Goal: Task Accomplishment & Management: Complete application form

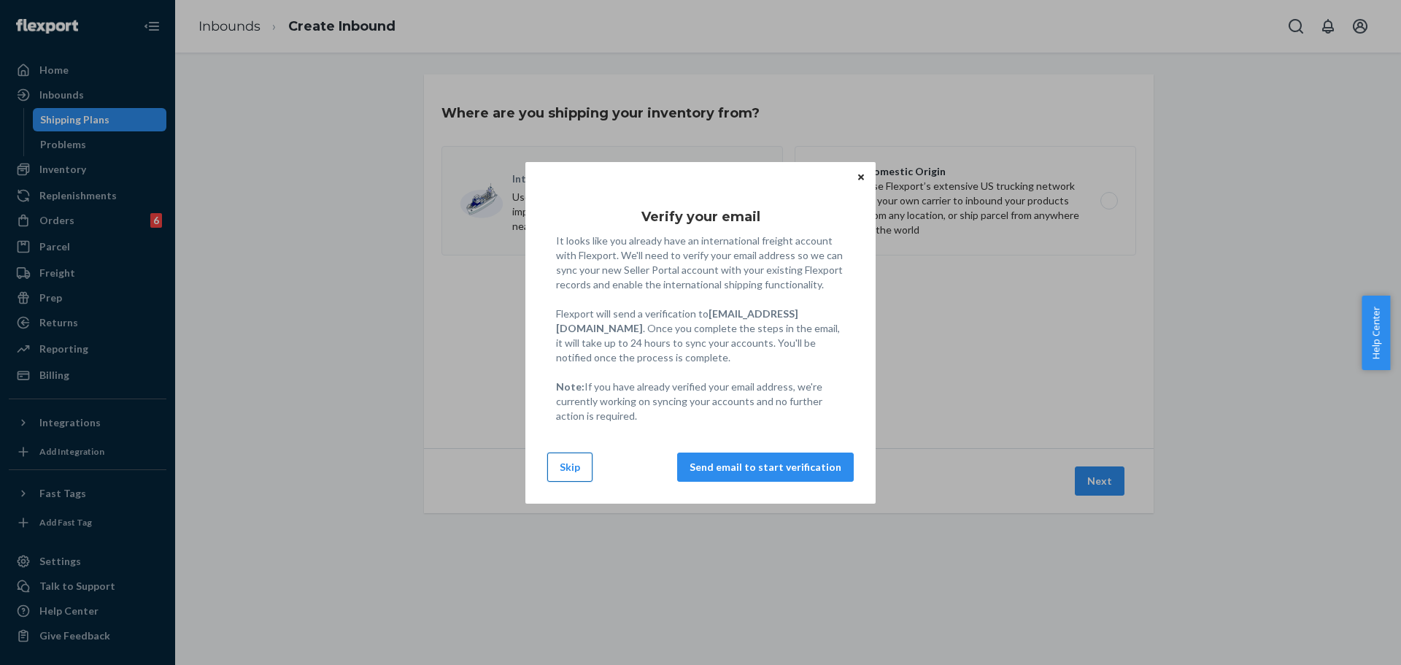
click at [570, 463] on button "Skip" at bounding box center [569, 466] width 45 height 29
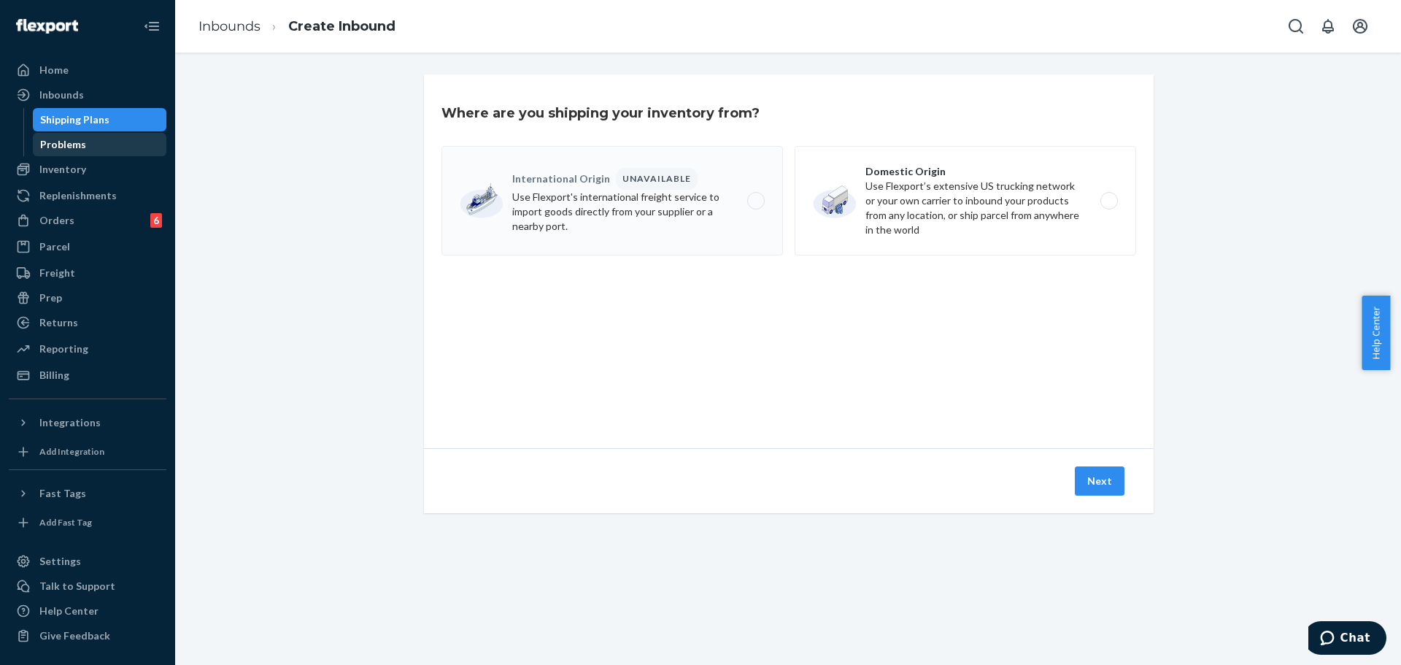
click at [80, 149] on div "Problems" at bounding box center [63, 144] width 46 height 15
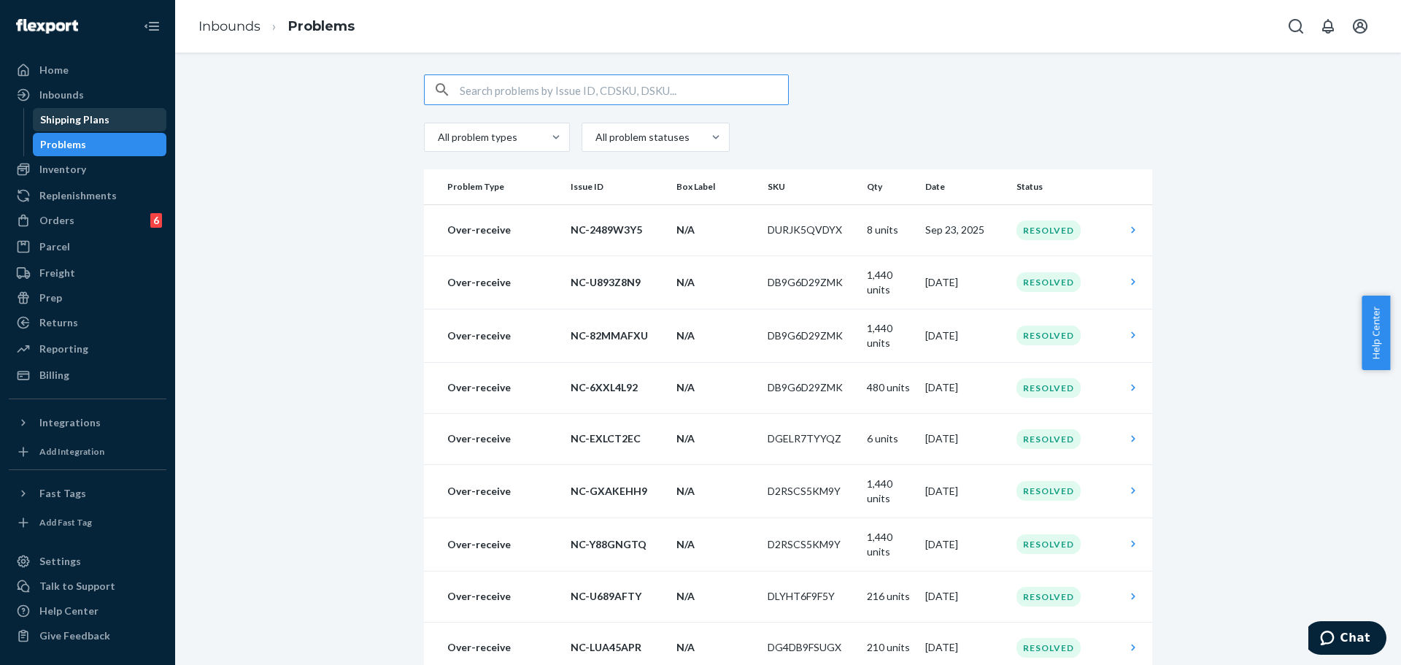
click at [61, 115] on div "Shipping Plans" at bounding box center [74, 119] width 69 height 15
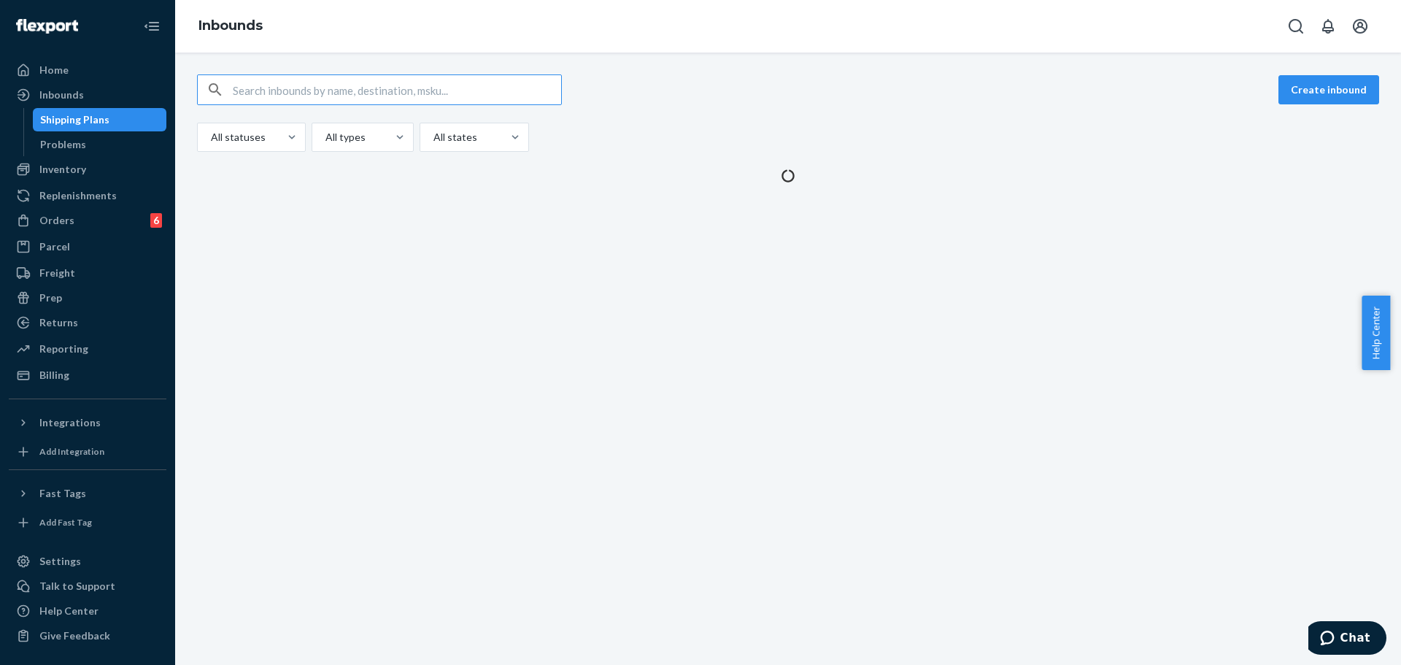
click at [389, 88] on input "text" at bounding box center [397, 89] width 328 height 29
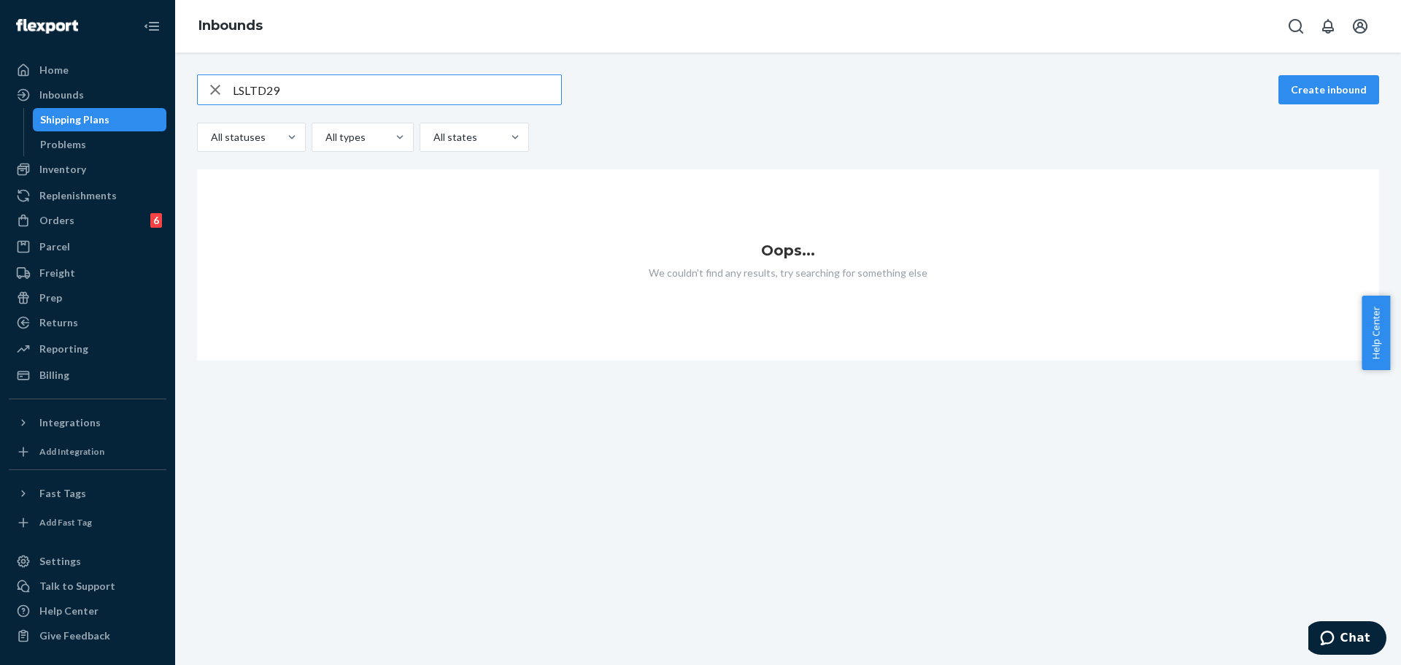
drag, startPoint x: 288, startPoint y: 93, endPoint x: 209, endPoint y: 95, distance: 78.8
click at [209, 95] on div "LSLTD29" at bounding box center [379, 89] width 363 height 29
paste input "TR25001895"
type input "TR25001895"
click at [107, 90] on div "Inbounds" at bounding box center [87, 95] width 155 height 20
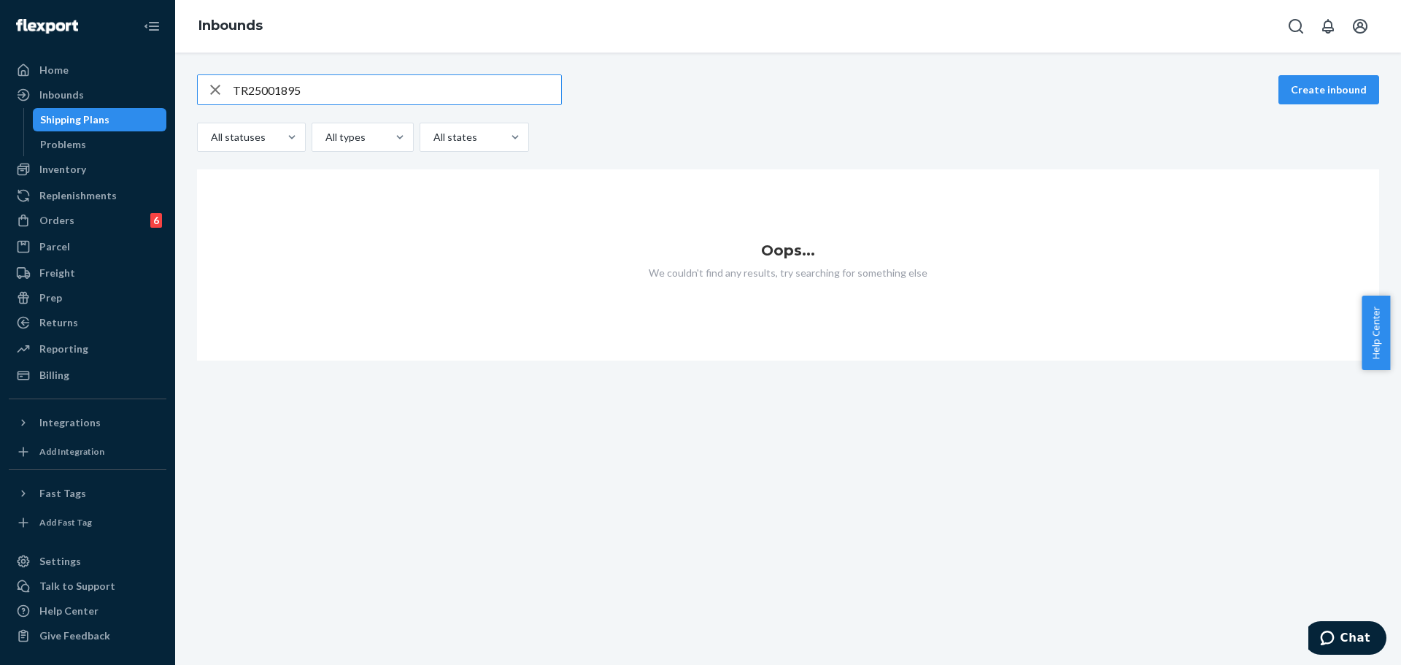
drag, startPoint x: 324, startPoint y: 93, endPoint x: 142, endPoint y: 115, distance: 182.9
click at [142, 115] on div "Home Inbounds Shipping Plans Problems Inventory Products Replenishments Orders …" at bounding box center [700, 332] width 1401 height 665
click at [212, 88] on icon "button" at bounding box center [215, 89] width 18 height 29
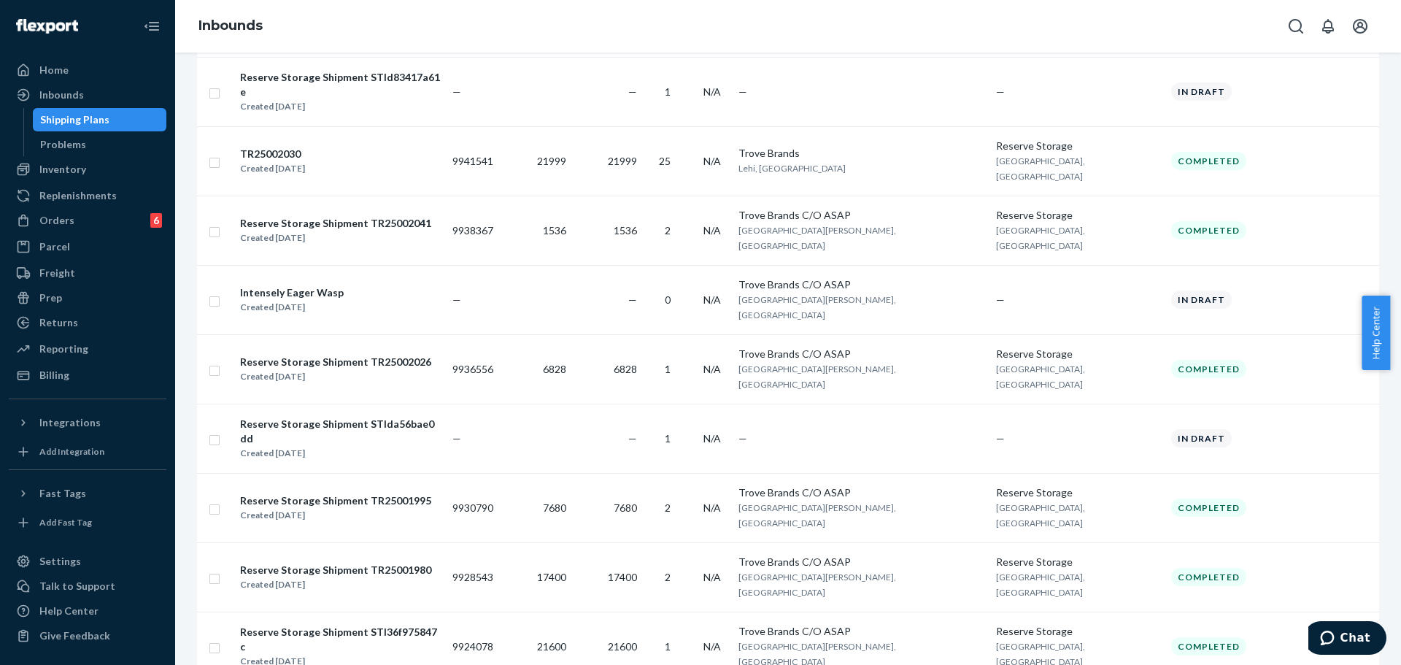
scroll to position [292, 0]
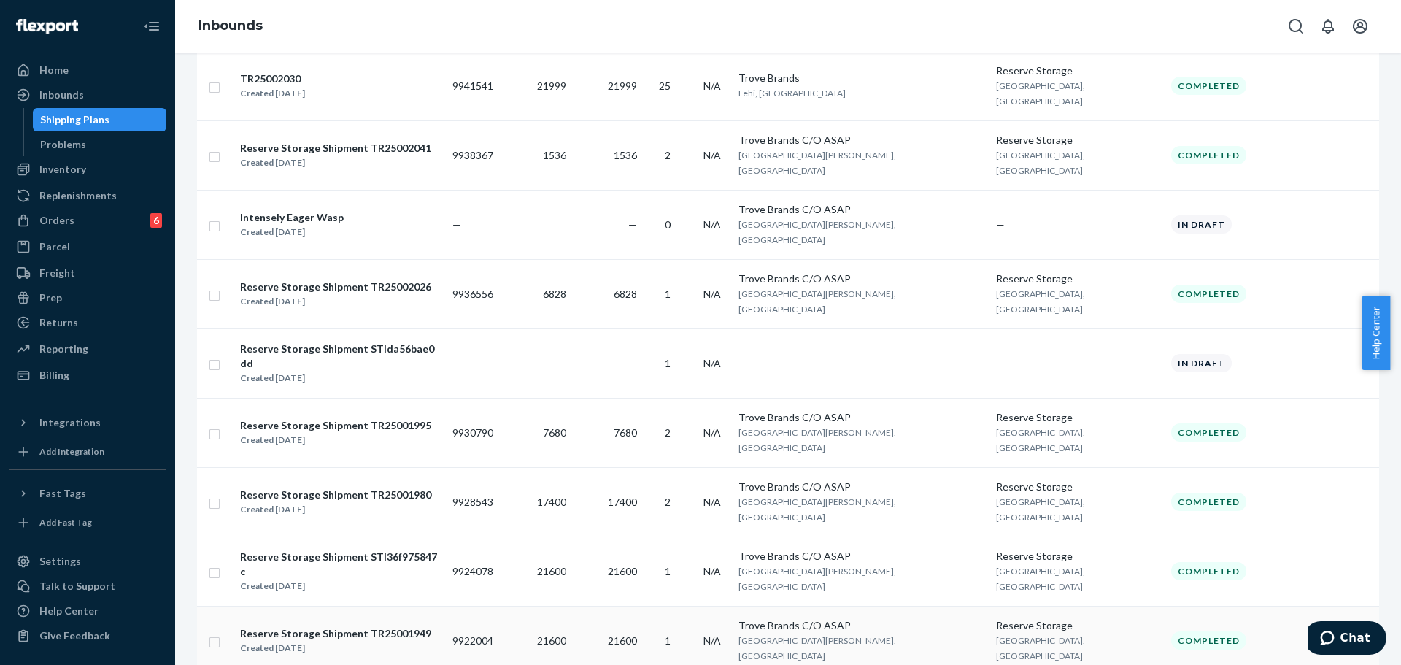
click at [897, 618] on div "Trove Brands C/O ASAP" at bounding box center [860, 625] width 245 height 15
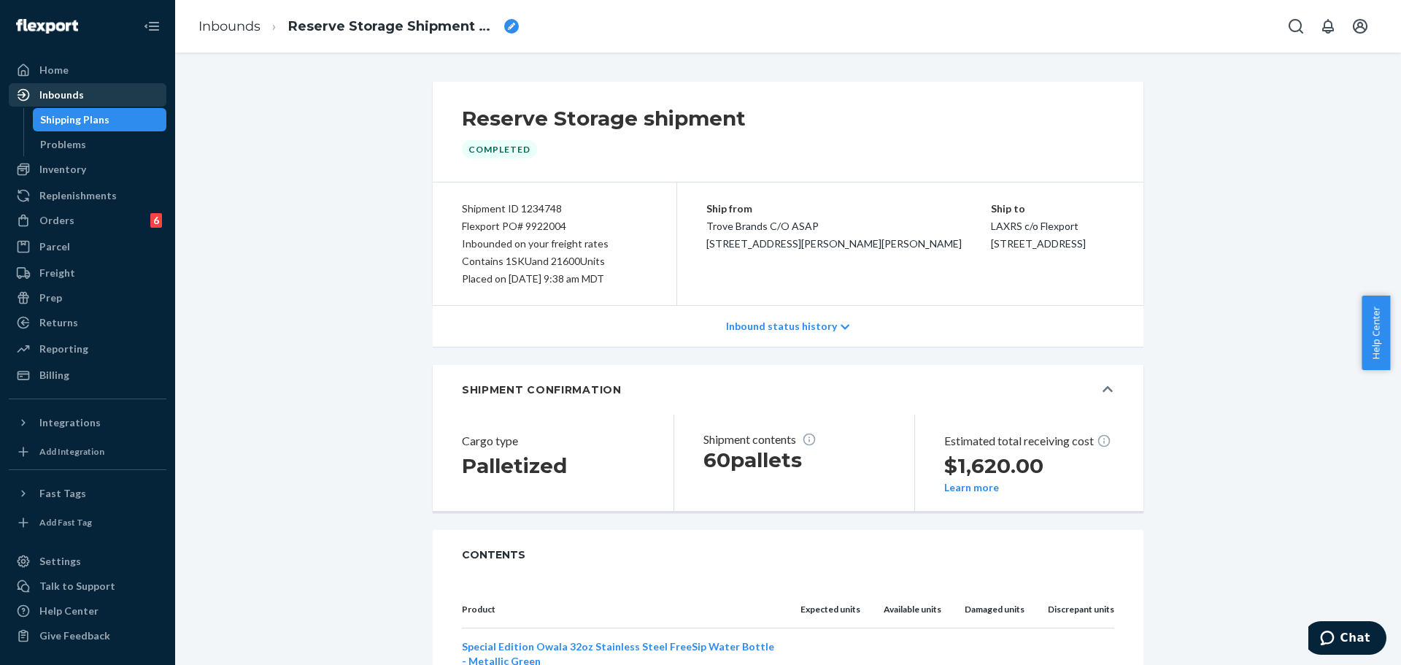
click at [74, 92] on div "Inbounds" at bounding box center [61, 95] width 44 height 15
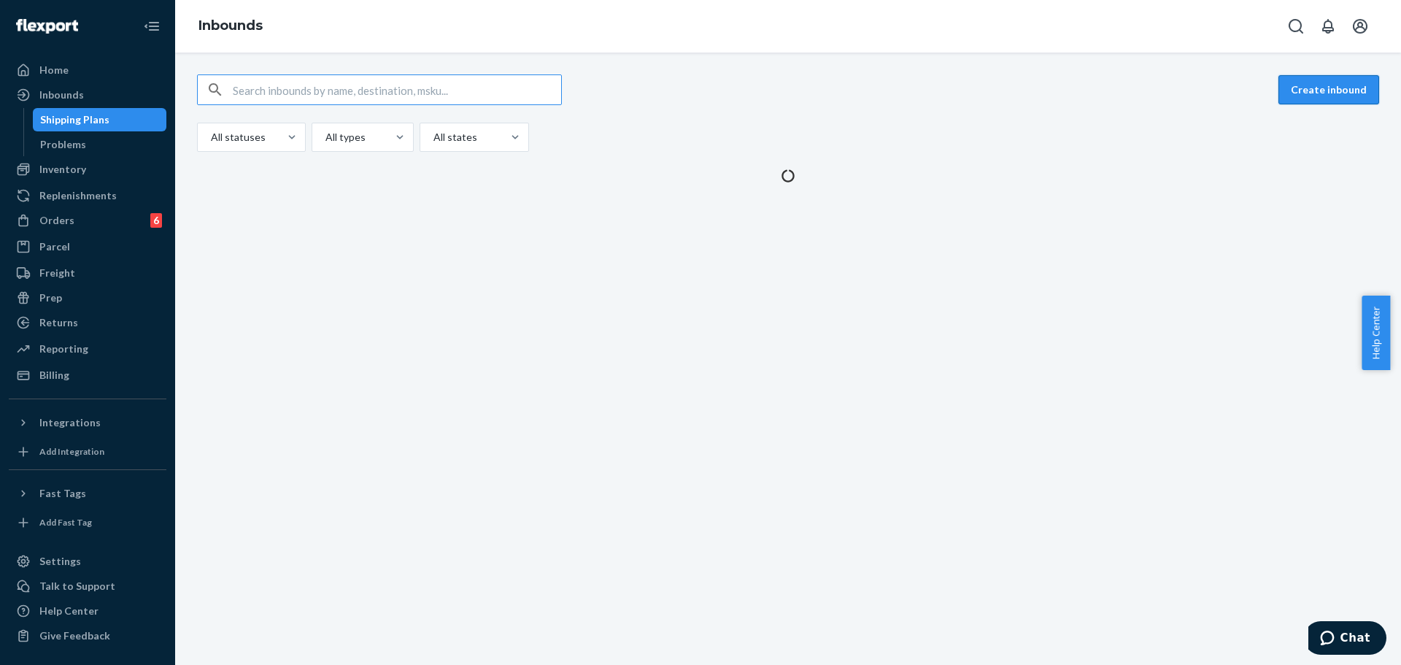
click at [1336, 87] on button "Create inbound" at bounding box center [1328, 89] width 101 height 29
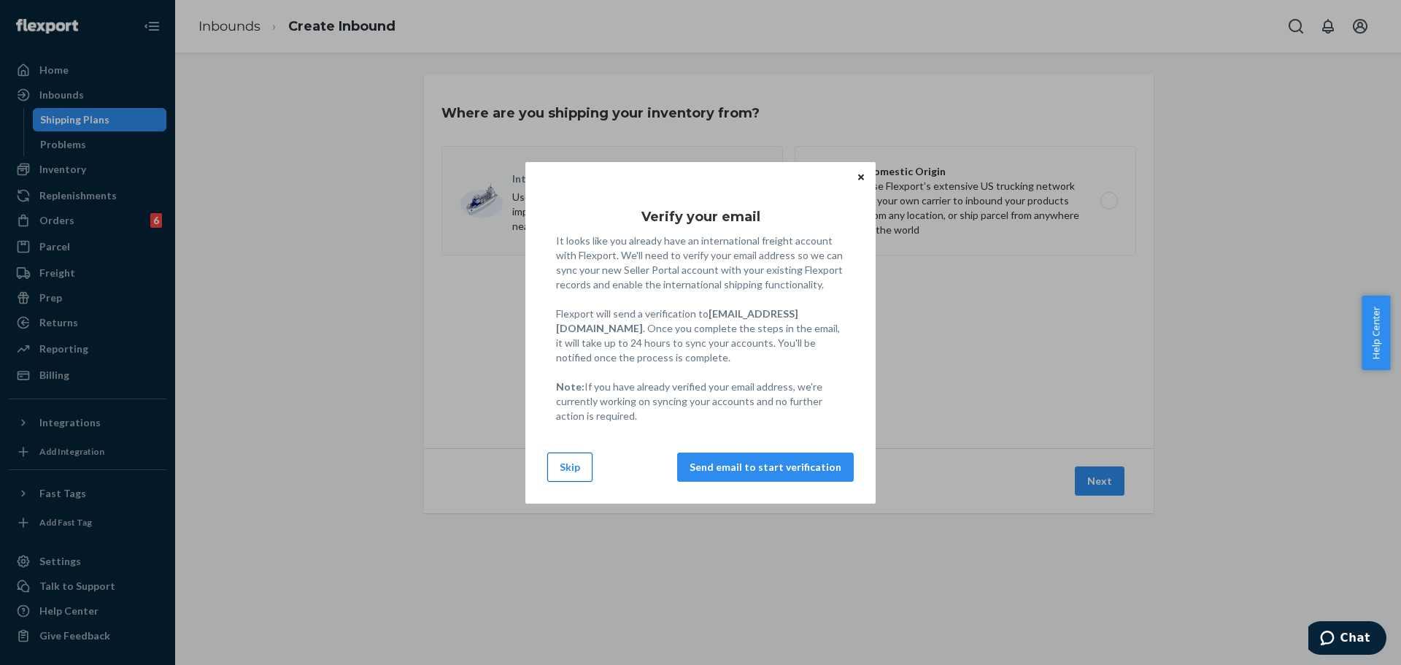
click at [580, 468] on button "Skip" at bounding box center [569, 466] width 45 height 29
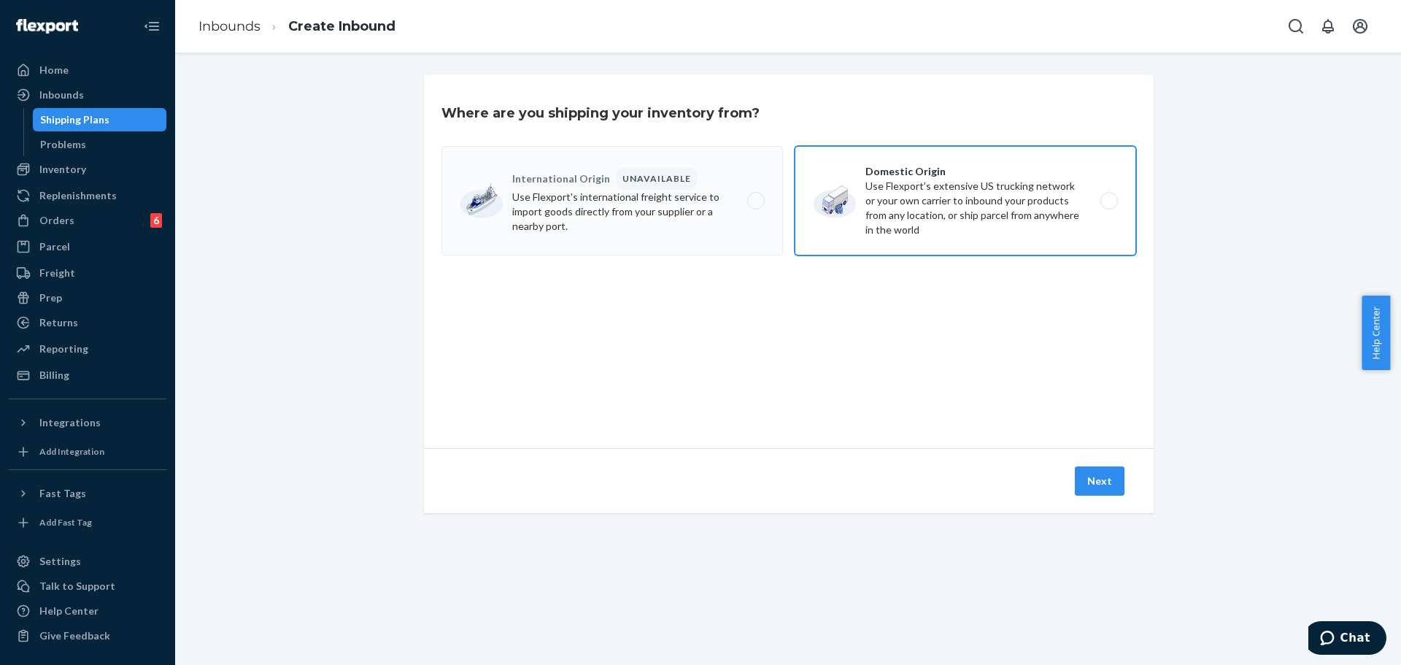
click at [901, 209] on label "Domestic Origin Use Flexport’s extensive US trucking network or your own carrie…" at bounding box center [964, 200] width 341 height 109
click at [1108, 206] on input "Domestic Origin Use Flexport’s extensive US trucking network or your own carrie…" at bounding box center [1112, 200] width 9 height 9
radio input "true"
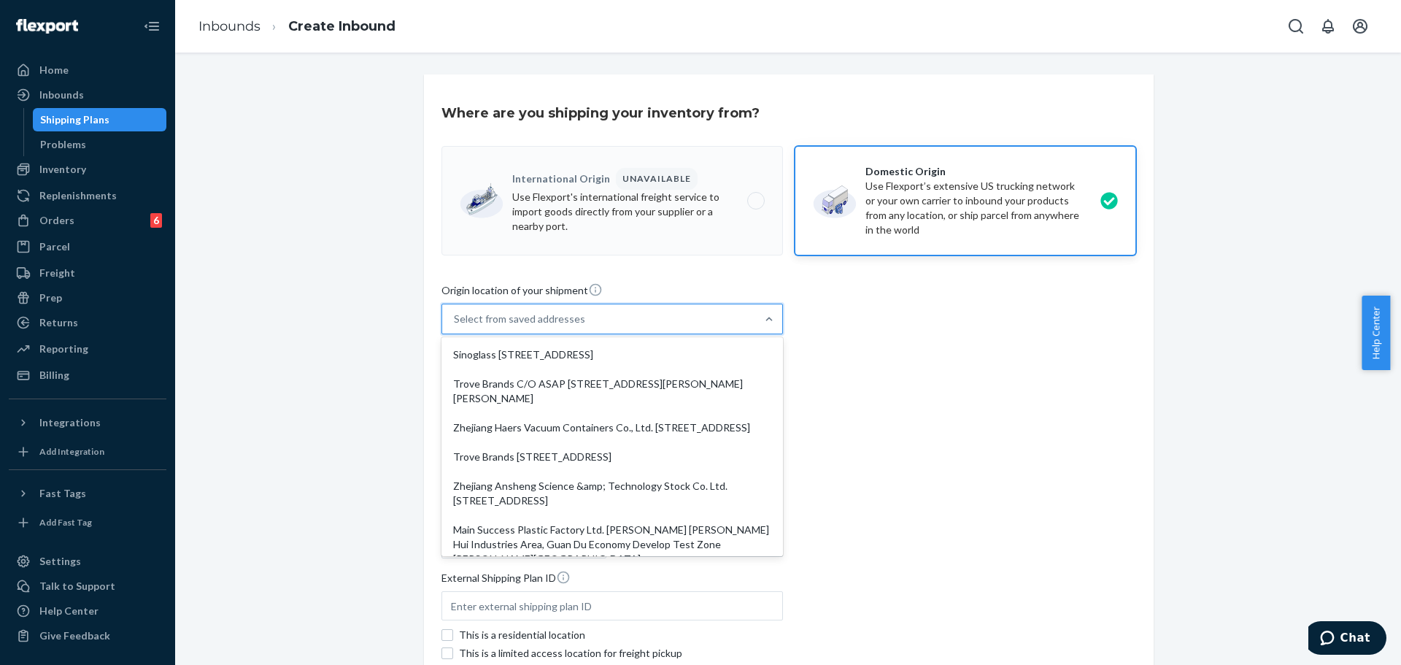
click at [559, 318] on div "Select from saved addresses" at bounding box center [519, 318] width 131 height 15
click at [455, 318] on input "[STREET_ADDRESS] focused, 1 of 10. 10 results available. Use Up and Down to cho…" at bounding box center [454, 318] width 1 height 15
click at [832, 382] on div "Origin location of your shipment option Trove Brands C/O ASAP [STREET_ADDRESS][…" at bounding box center [788, 481] width 694 height 398
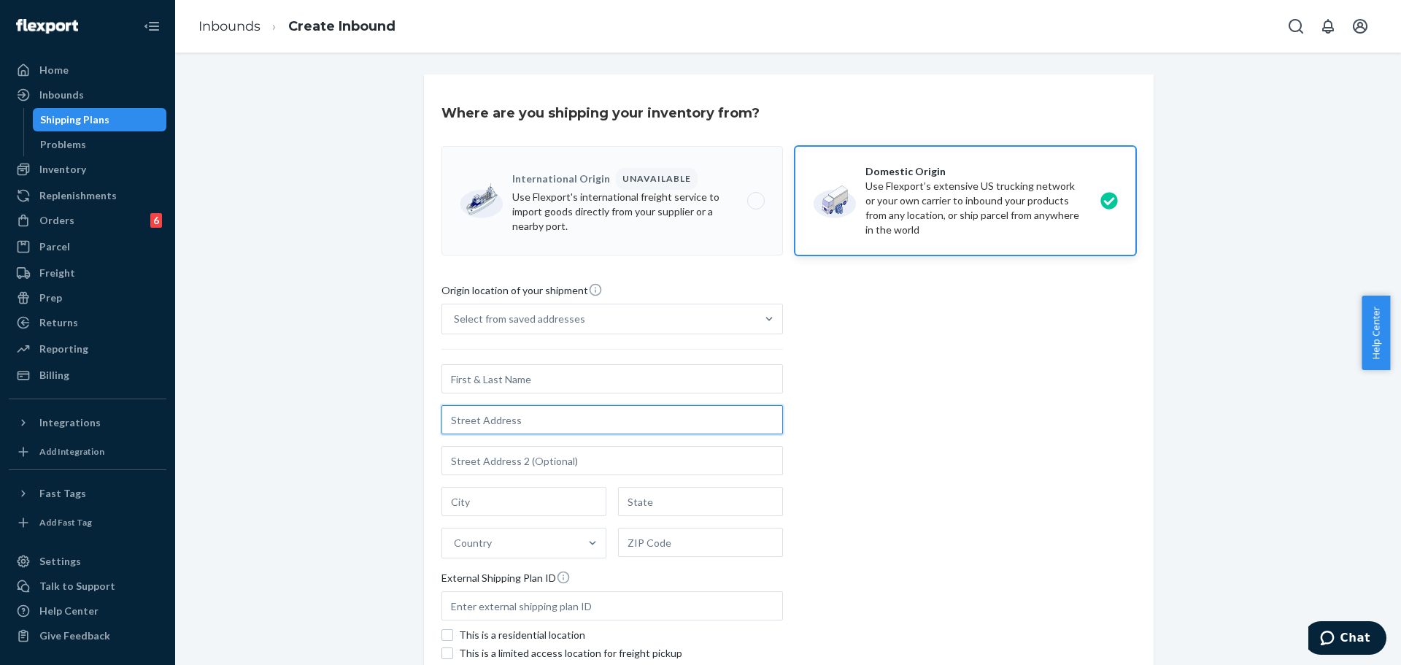
click at [497, 419] on input "text" at bounding box center [611, 419] width 341 height 29
paste input "[STREET_ADDRESS]"
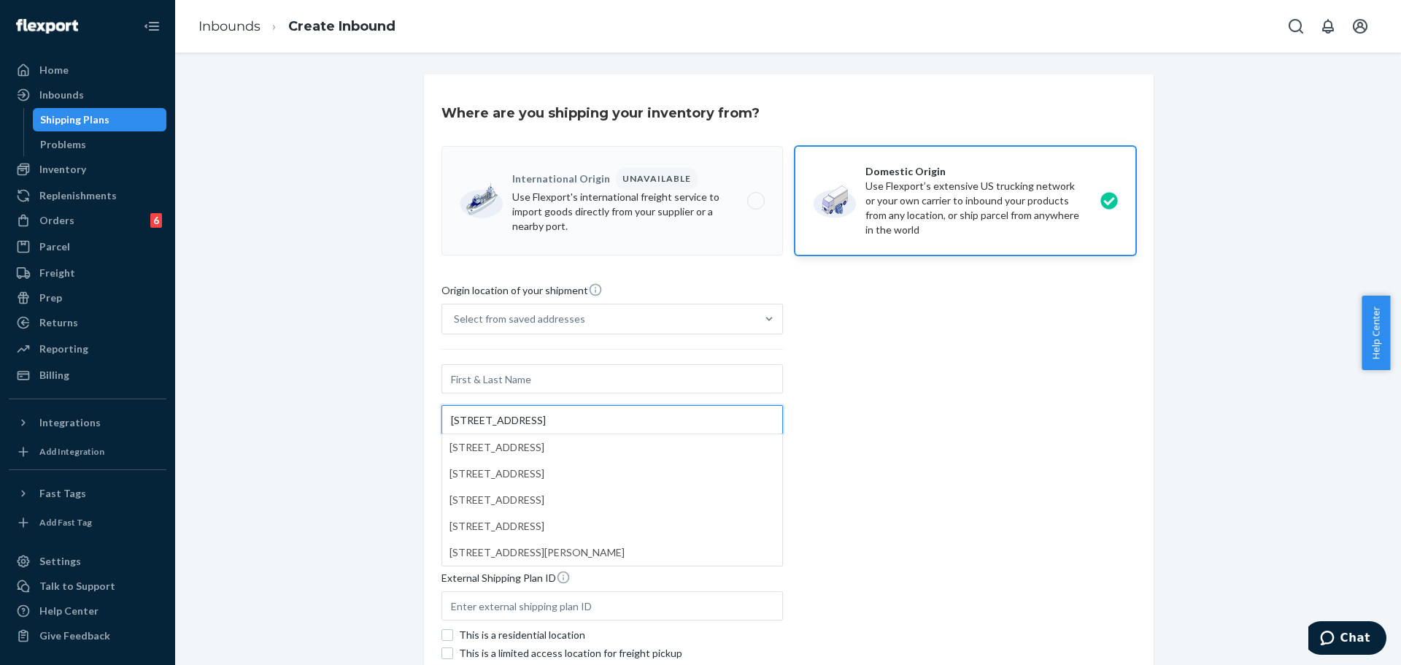
type input "[STREET_ADDRESS]"
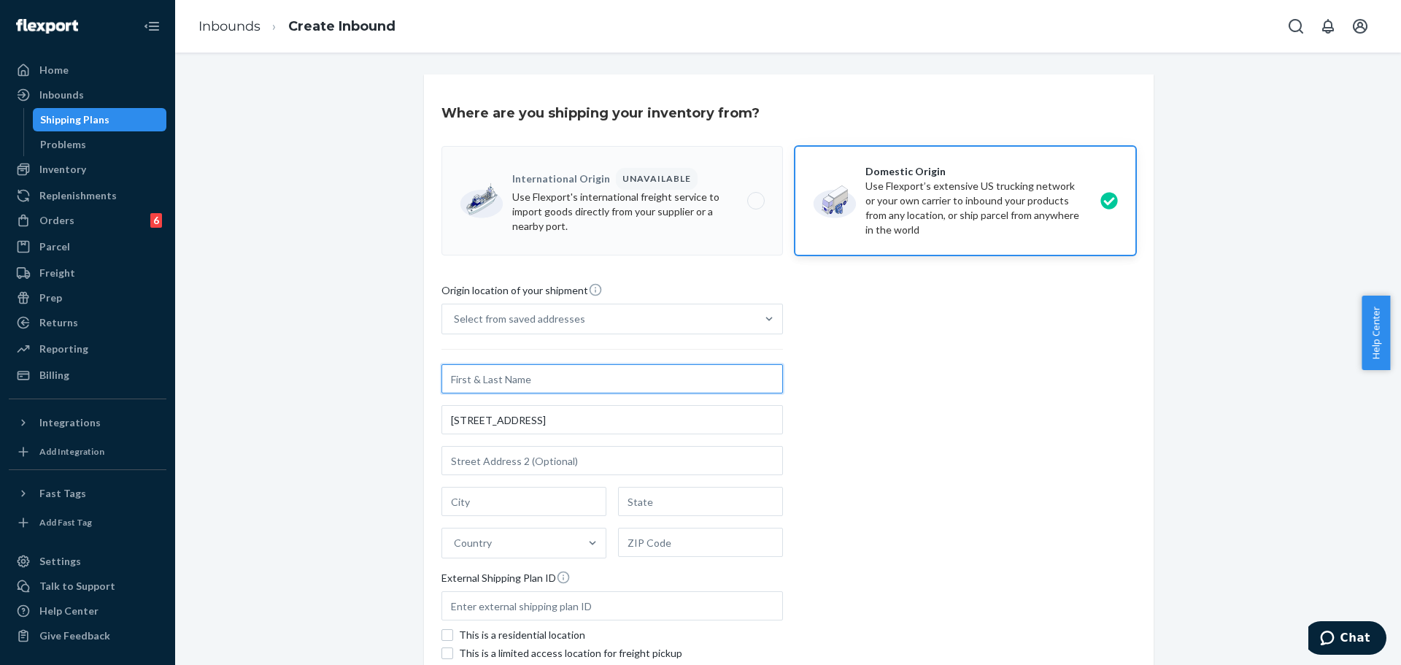
click at [541, 380] on input "text" at bounding box center [611, 378] width 341 height 29
type input "BTX SLC"
drag, startPoint x: 469, startPoint y: 498, endPoint x: 479, endPoint y: 498, distance: 9.5
click at [469, 498] on input "text" at bounding box center [523, 501] width 165 height 29
paste input "[GEOGRAPHIC_DATA]"
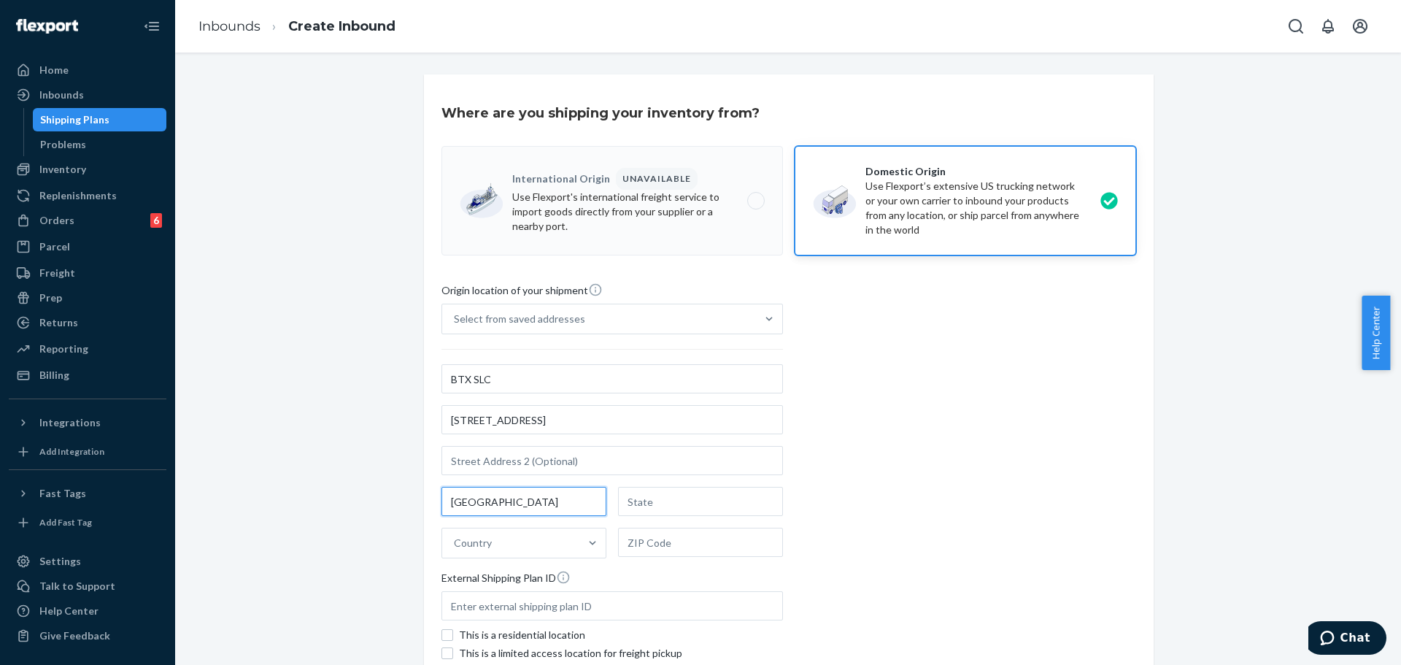
type input "[GEOGRAPHIC_DATA]"
click at [662, 497] on input "text" at bounding box center [700, 501] width 165 height 29
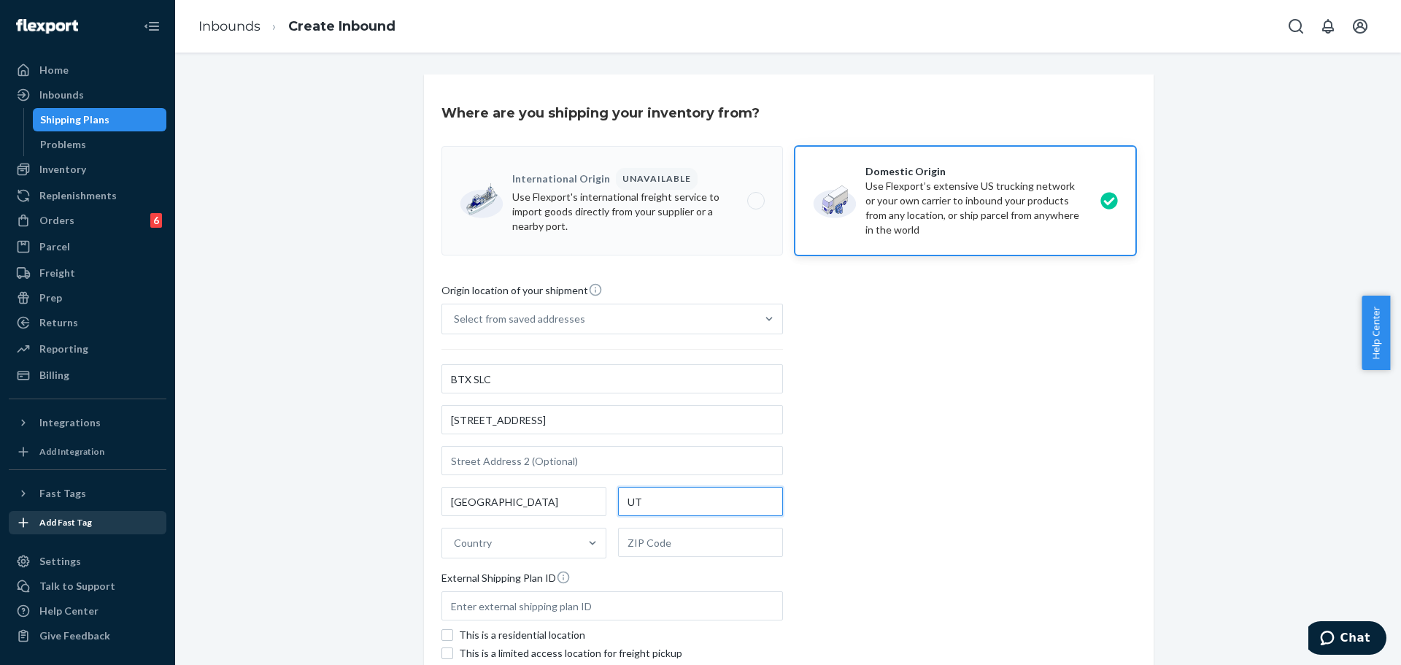
type input "UT"
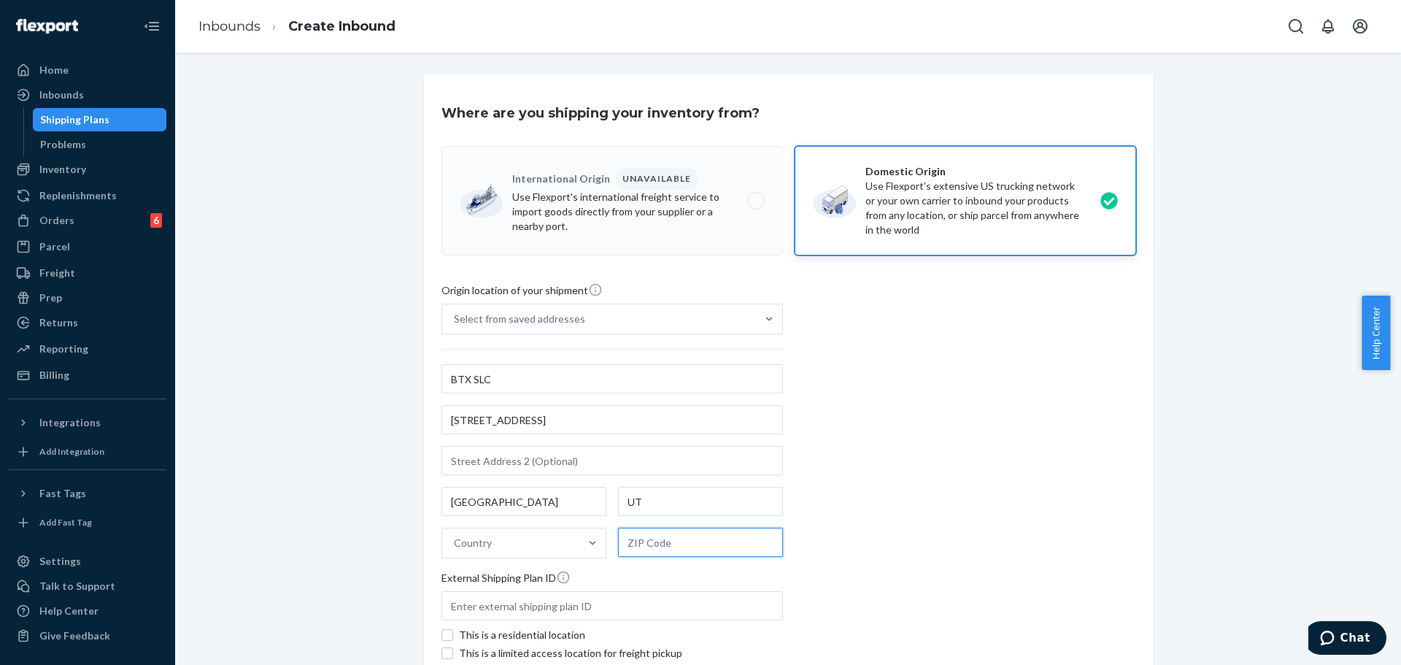
click at [646, 543] on input "text" at bounding box center [700, 541] width 165 height 29
paste input "84104"
type input "84104"
click at [911, 495] on div "Origin location of your shipment Select from saved addresses BTX SLC [STREET_AD…" at bounding box center [788, 481] width 694 height 398
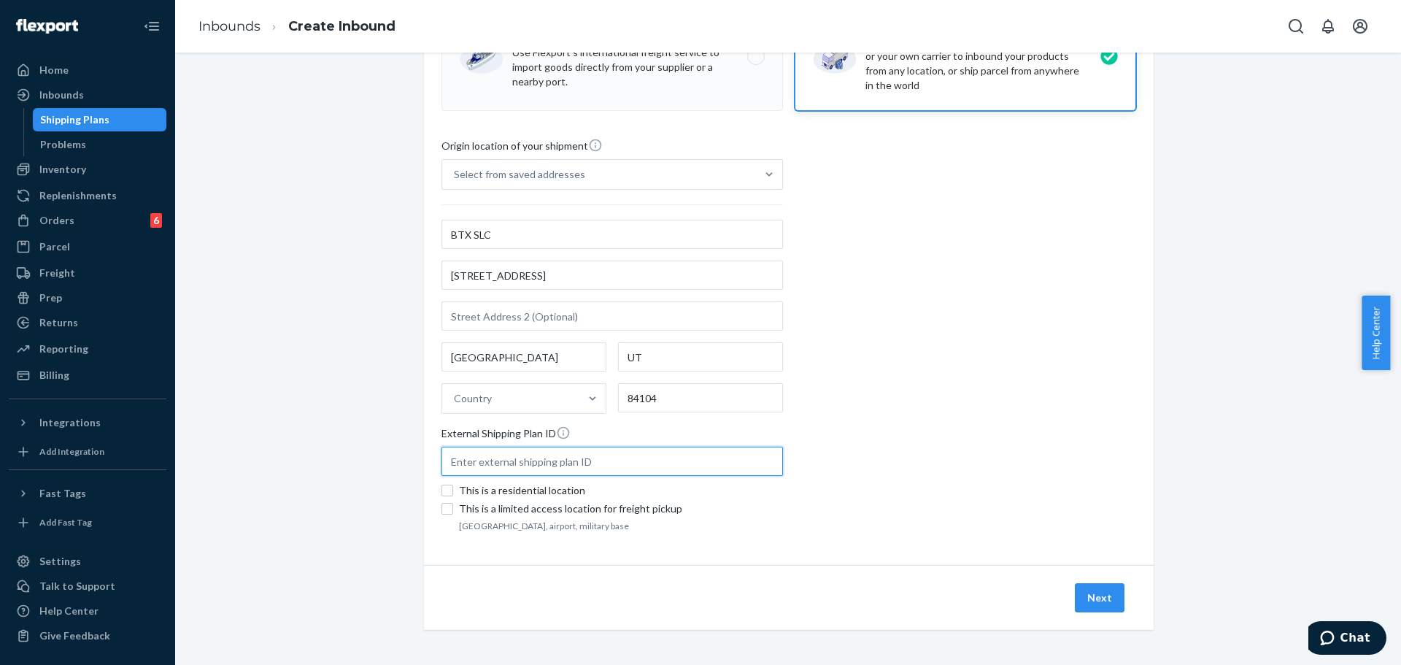
click at [524, 462] on input "text" at bounding box center [611, 460] width 341 height 29
paste input "TR25001895"
type input "TR25001895"
click at [1109, 601] on button "Next" at bounding box center [1099, 597] width 50 height 29
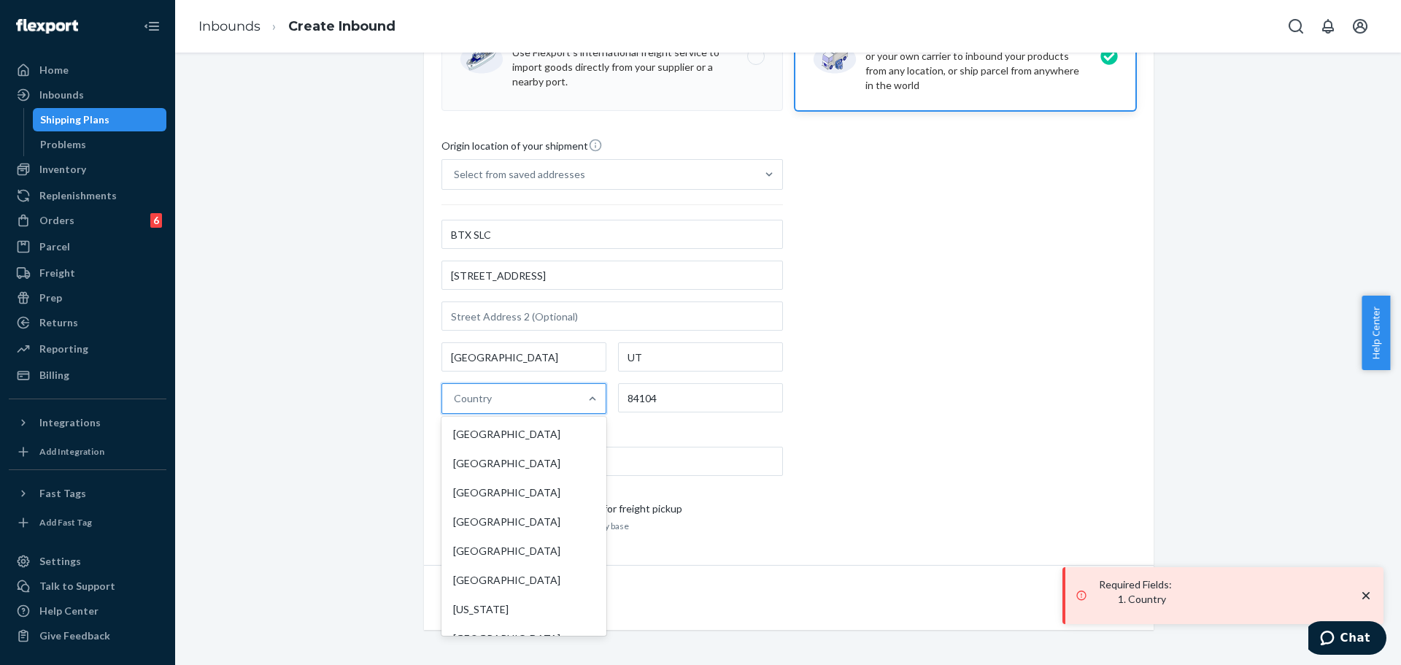
click at [495, 401] on div "Country" at bounding box center [510, 398] width 137 height 29
click at [455, 401] on input "option [GEOGRAPHIC_DATA] focused, 1 of 249. 249 results available. Use Up and D…" at bounding box center [454, 398] width 1 height 15
click at [497, 426] on div "[GEOGRAPHIC_DATA]" at bounding box center [523, 433] width 159 height 29
click at [455, 406] on input "option [GEOGRAPHIC_DATA] focused, 1 of 249. 249 results available. Use Up and D…" at bounding box center [454, 398] width 1 height 15
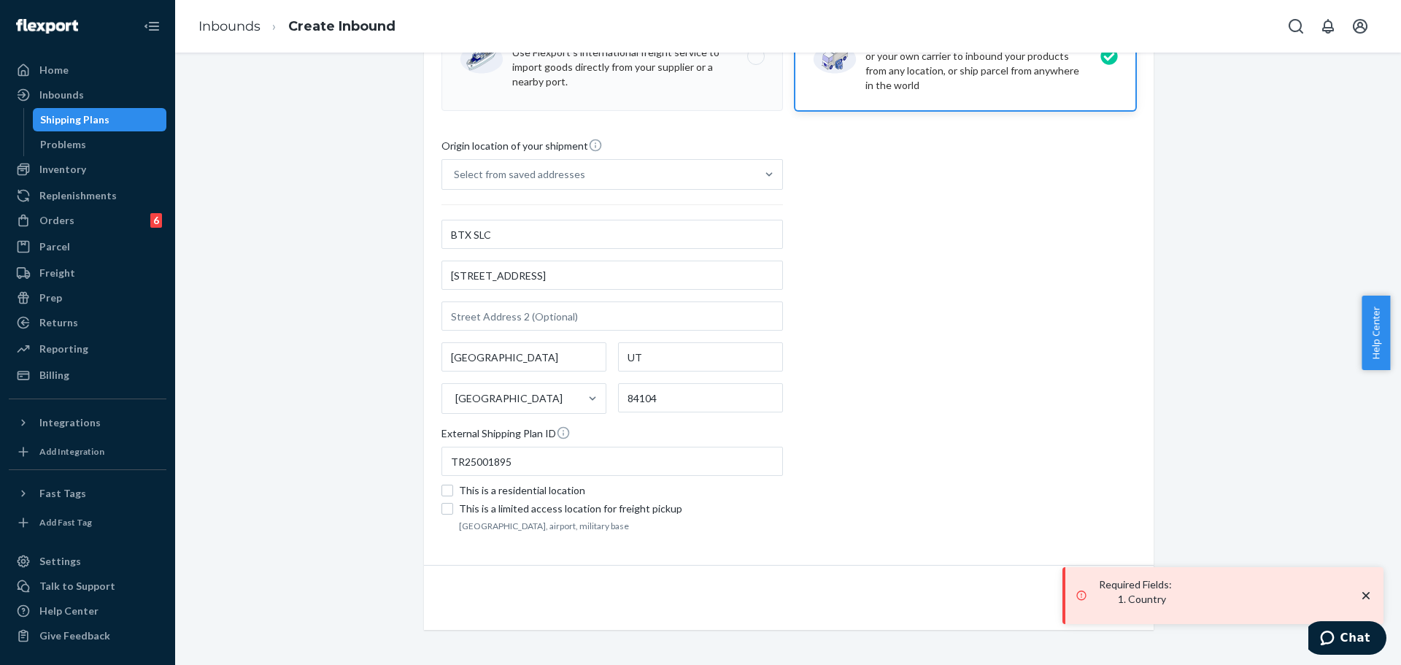
drag, startPoint x: 968, startPoint y: 505, endPoint x: 986, endPoint y: 505, distance: 18.2
click at [969, 505] on div "Origin location of your shipment Select from saved addresses BTX SLC [STREET_AD…" at bounding box center [788, 337] width 694 height 398
click at [1367, 589] on icon "close toast" at bounding box center [1365, 595] width 15 height 15
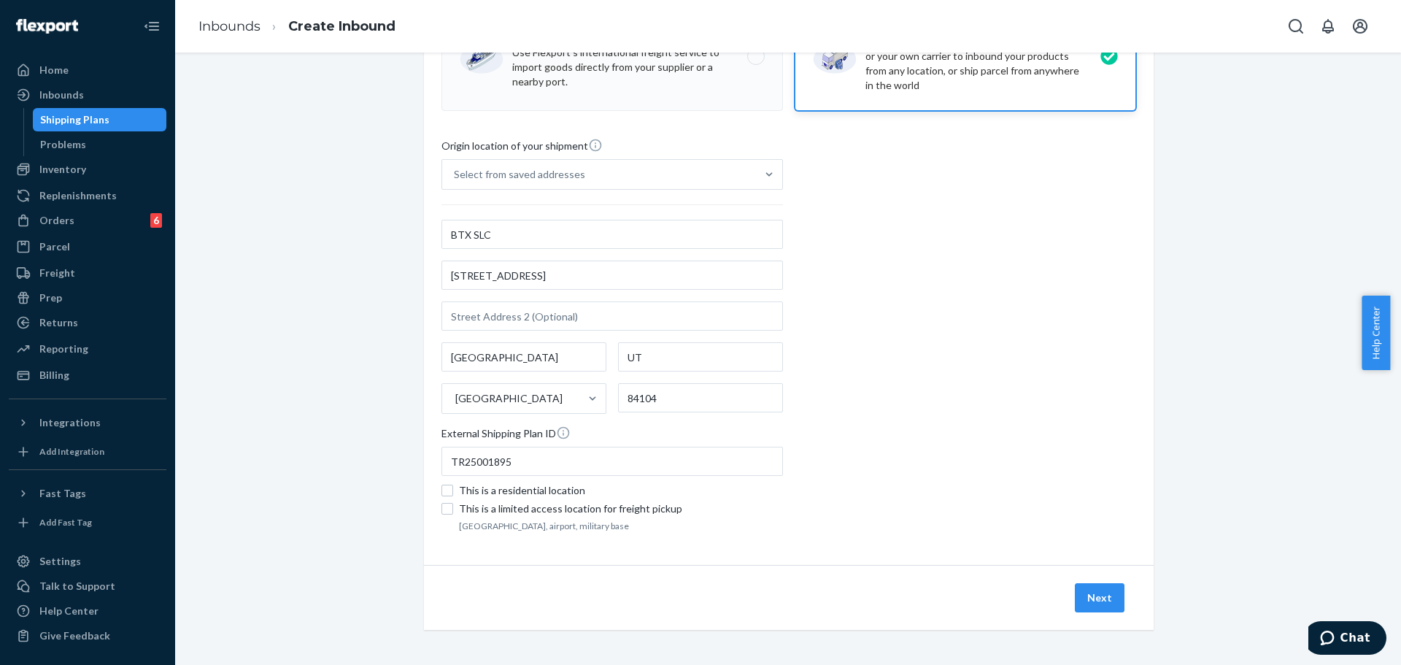
click at [1100, 593] on div "Required Fields : Country" at bounding box center [1222, 595] width 321 height 57
click at [1089, 601] on button "Next" at bounding box center [1099, 597] width 50 height 29
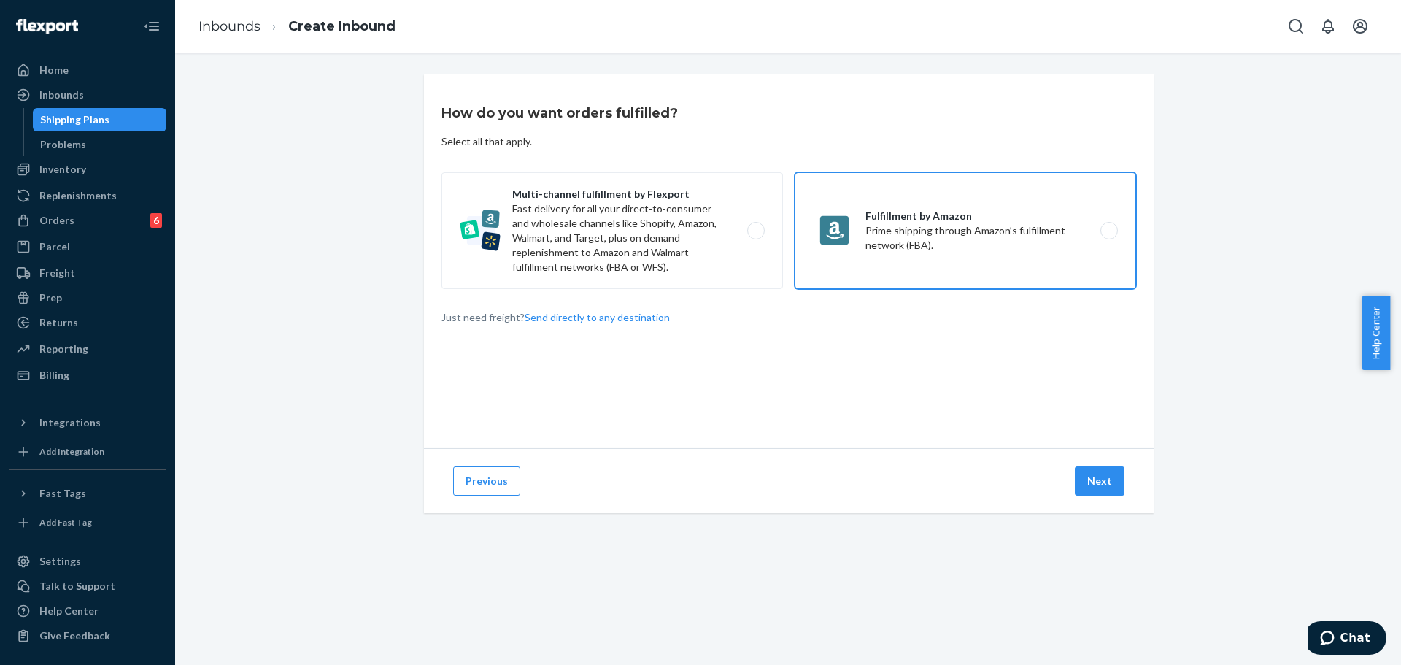
click at [940, 206] on label "Fulfillment by Amazon Prime shipping through Amazon’s fulfillment network (FBA)." at bounding box center [964, 230] width 341 height 117
click at [1108, 226] on input "Fulfillment by Amazon Prime shipping through Amazon’s fulfillment network (FBA)." at bounding box center [1112, 230] width 9 height 9
radio input "true"
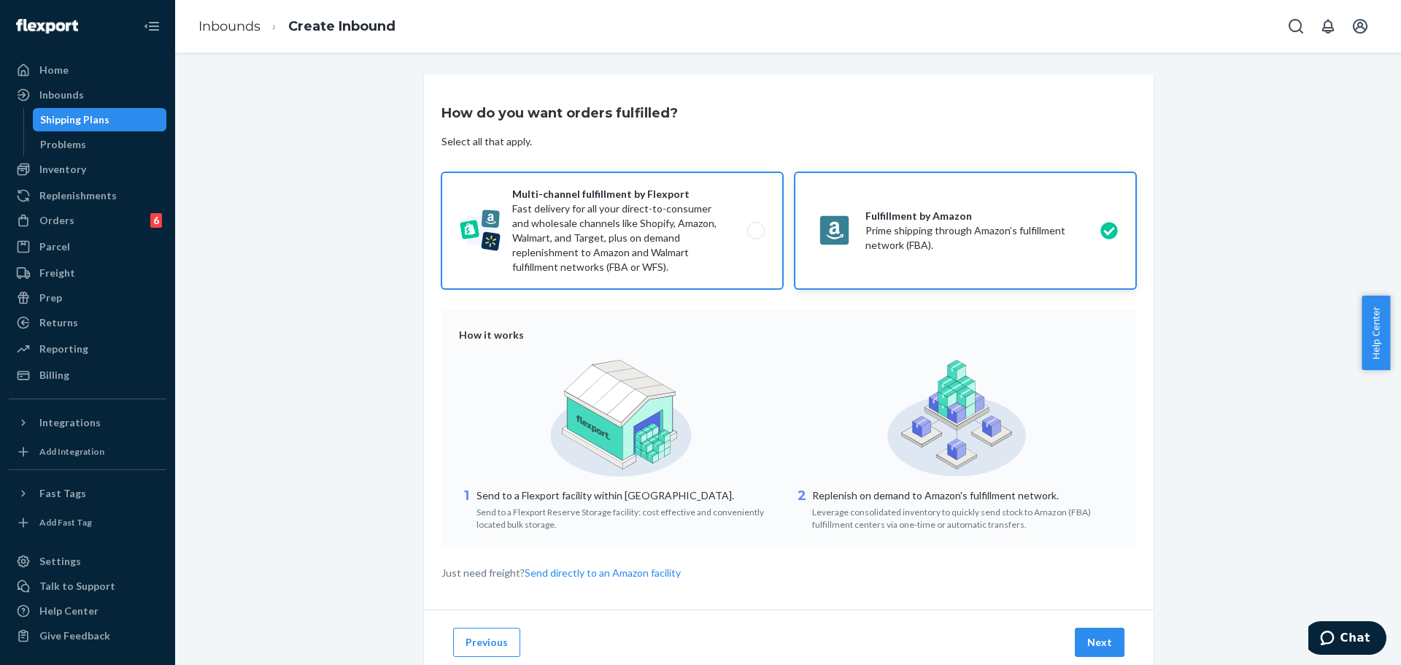
click at [598, 239] on label "Multi-channel fulfillment by Flexport Fast delivery for all your direct-to-cons…" at bounding box center [611, 230] width 341 height 117
click at [755, 236] on input "Multi-channel fulfillment by Flexport Fast delivery for all your direct-to-cons…" at bounding box center [759, 230] width 9 height 9
radio input "true"
radio input "false"
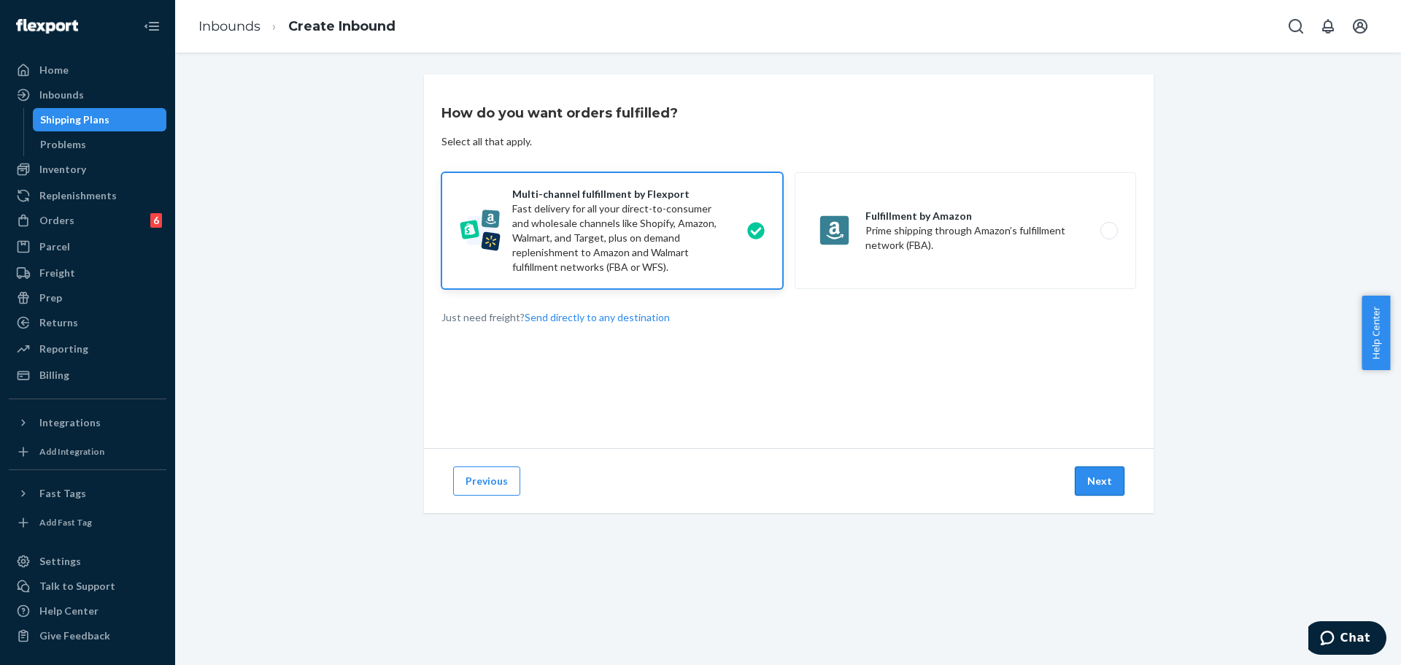
click at [1093, 487] on button "Next" at bounding box center [1099, 480] width 50 height 29
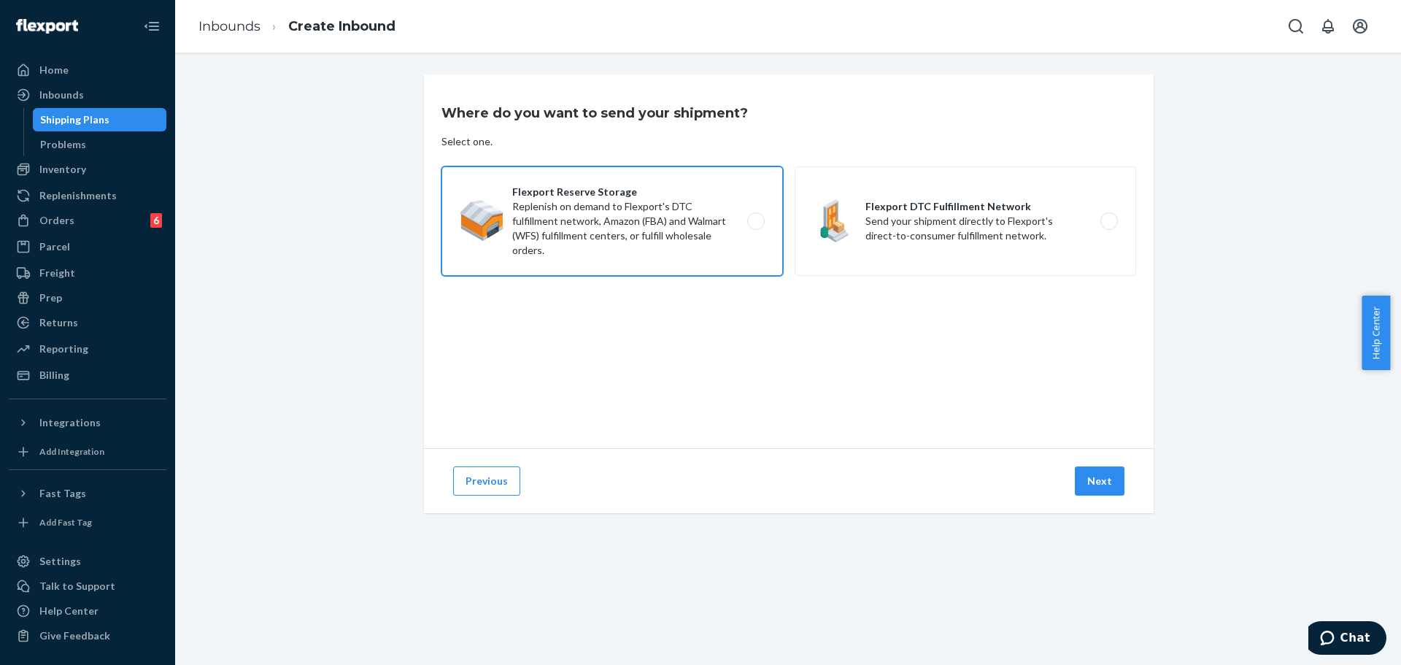
click at [665, 190] on label "Flexport Reserve Storage Replenish on demand to Flexport's DTC fulfillment netw…" at bounding box center [611, 220] width 341 height 109
click at [755, 217] on input "Flexport Reserve Storage Replenish on demand to Flexport's DTC fulfillment netw…" at bounding box center [759, 221] width 9 height 9
radio input "true"
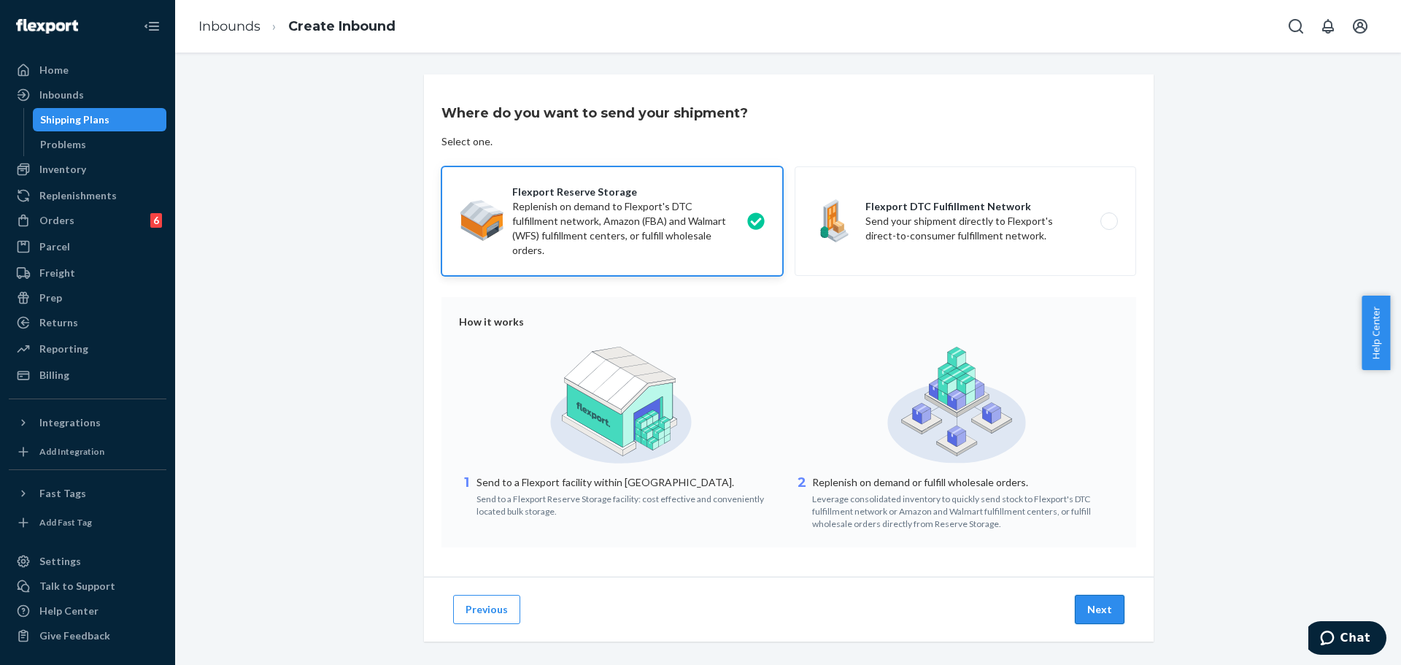
click at [1101, 620] on button "Next" at bounding box center [1099, 609] width 50 height 29
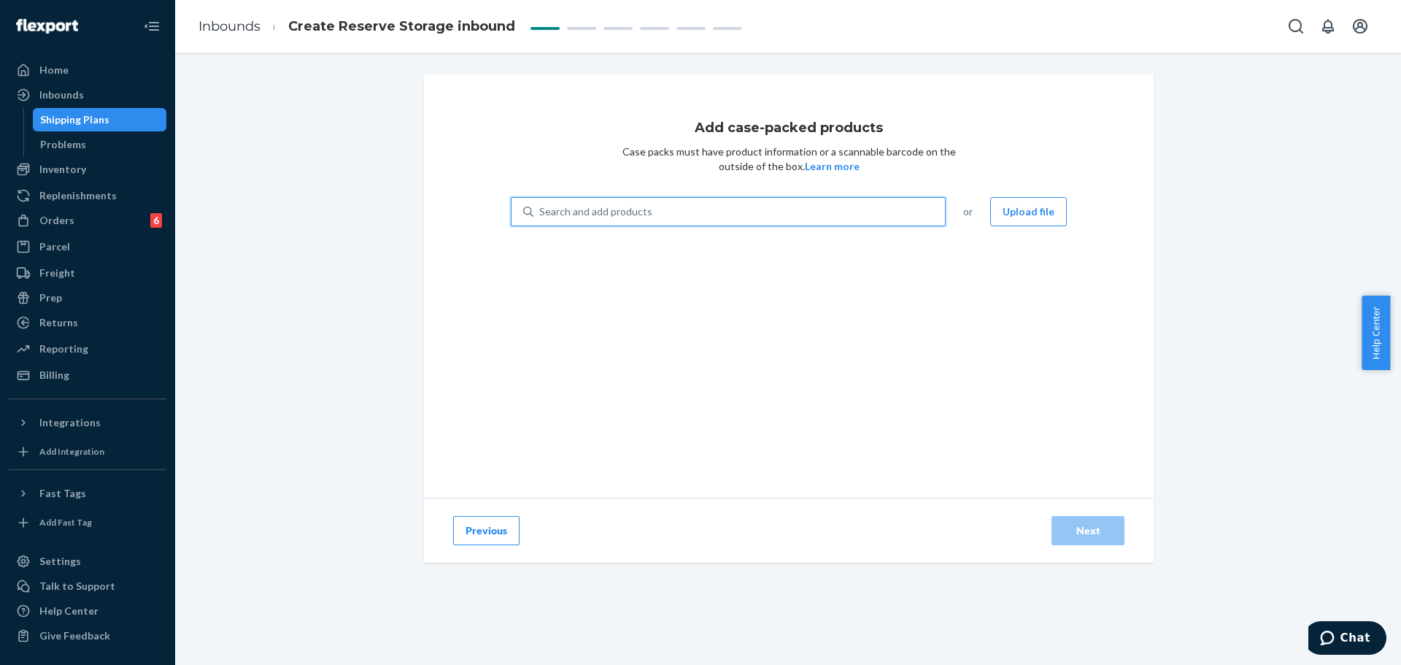
click at [643, 217] on div "Search and add products" at bounding box center [738, 211] width 411 height 26
click at [541, 217] on input "0 results available. Use Up and Down to choose options, press Enter to select t…" at bounding box center [539, 211] width 1 height 15
paste input "C06124"
type input "C06124"
click at [563, 150] on div "Add case-packed products Case packs must have product information or a scannabl…" at bounding box center [788, 285] width 729 height 423
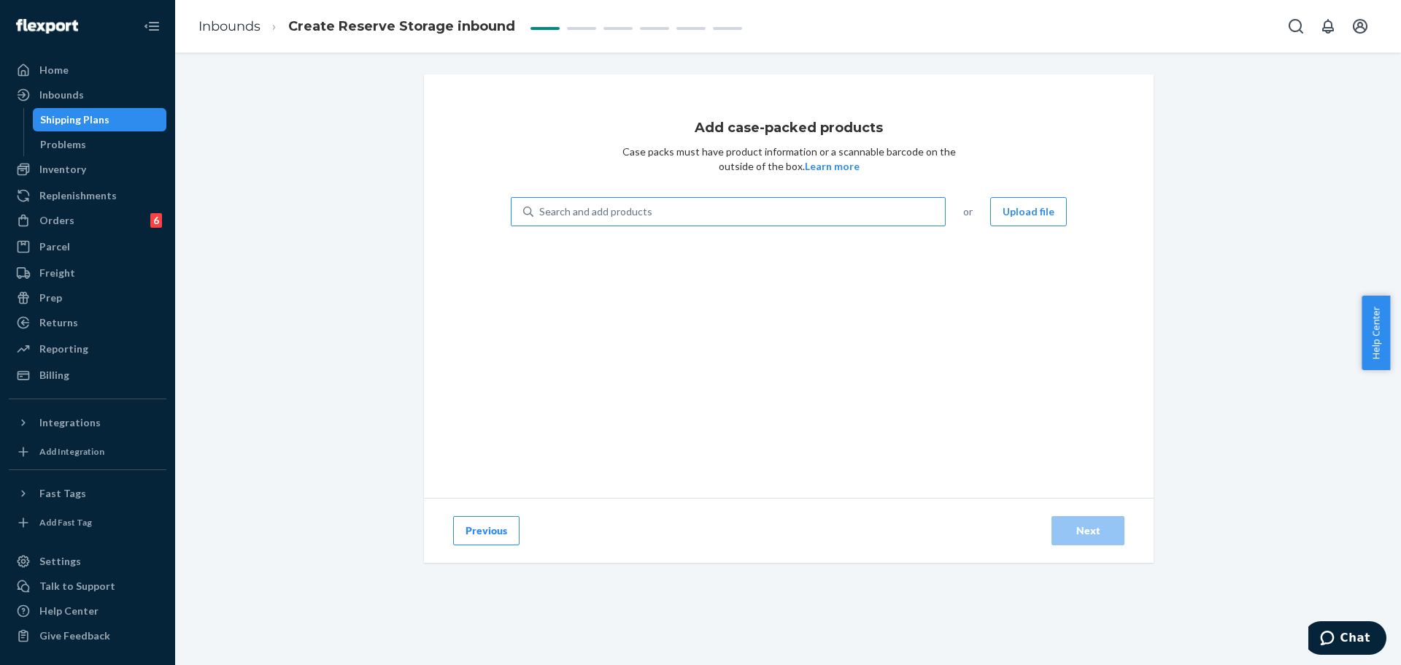
click at [592, 210] on div "Search and add products" at bounding box center [595, 211] width 113 height 15
click at [541, 210] on input "Search and add products" at bounding box center [539, 211] width 1 height 15
paste input "C06124"
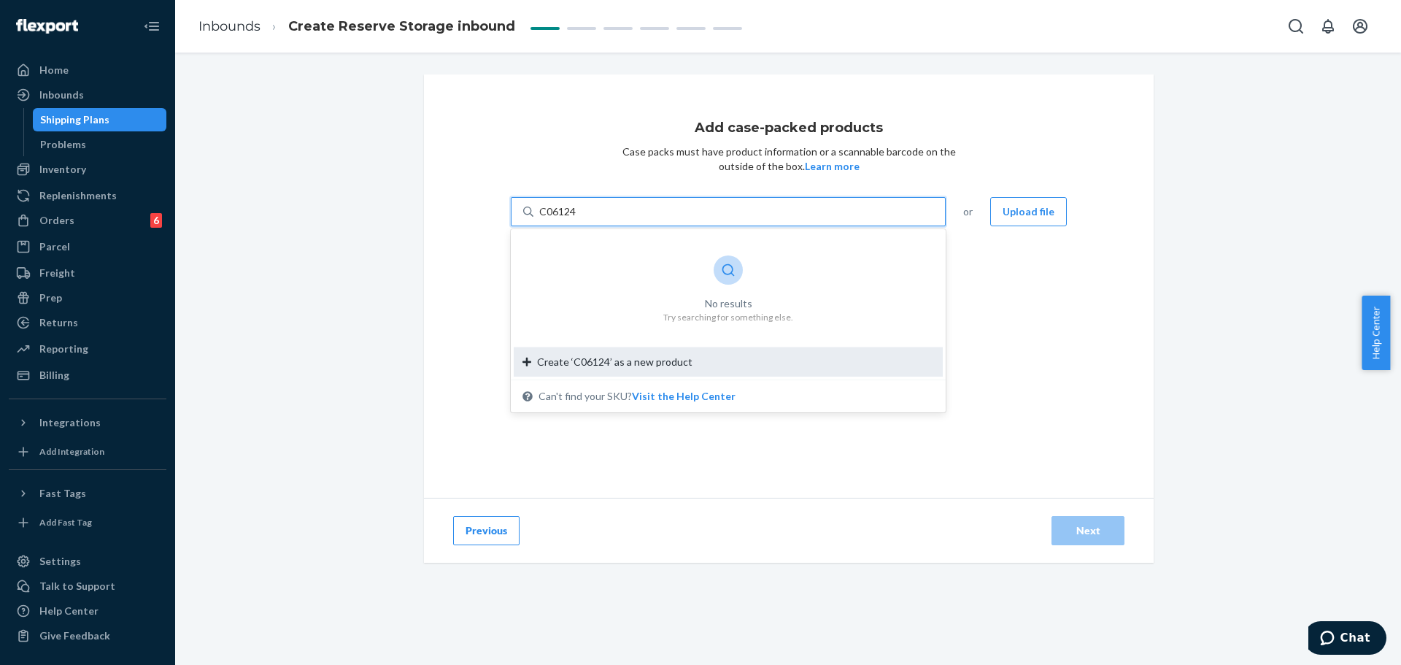
click at [543, 359] on span "Create ‘C06124’ as a new product" at bounding box center [614, 362] width 155 height 15
type input "C06124"
click at [543, 219] on input "C06124" at bounding box center [558, 211] width 38 height 15
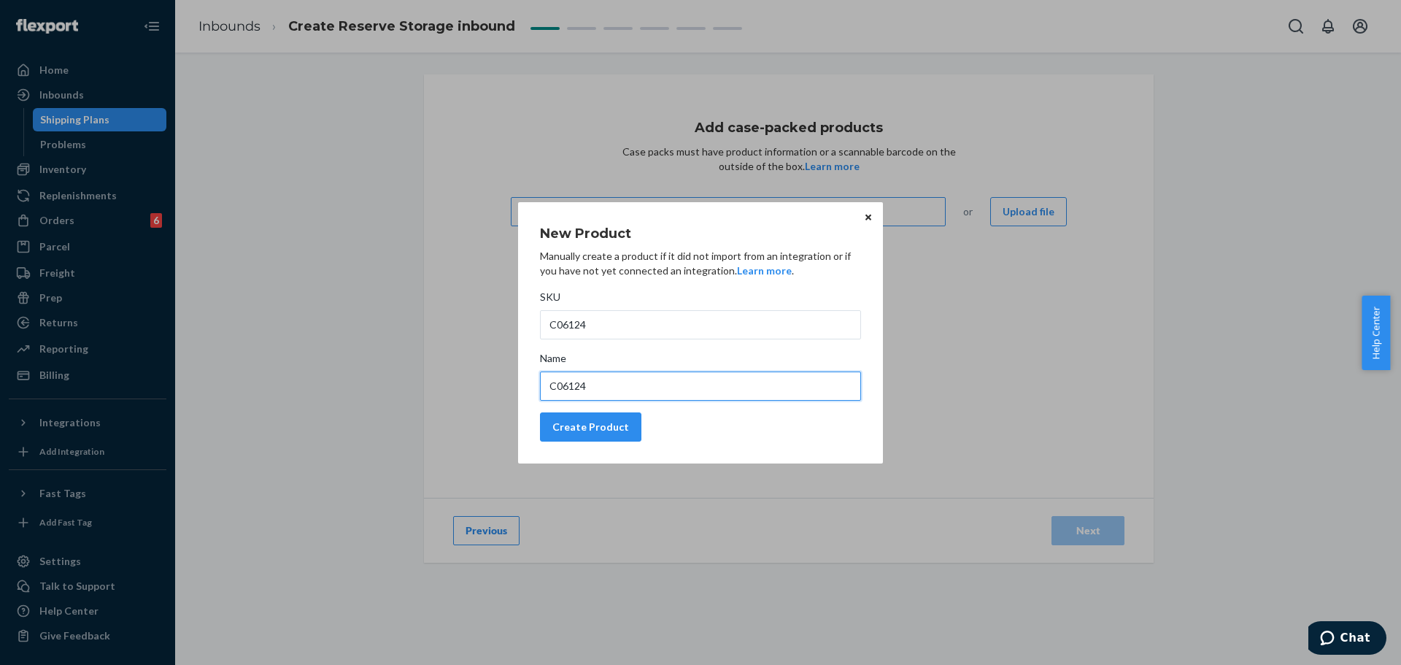
drag, startPoint x: 585, startPoint y: 387, endPoint x: 503, endPoint y: 387, distance: 81.7
click at [503, 387] on div "New Product Manually create a product if it did not import from an integration …" at bounding box center [700, 332] width 1401 height 665
paste input "EcoBrite - Natural Cleaning Tablet - 10 Pack"
type input "EcoBrite - Natural Cleaning Tablet - 10 Pack"
click at [586, 422] on div "Create Product" at bounding box center [590, 426] width 77 height 15
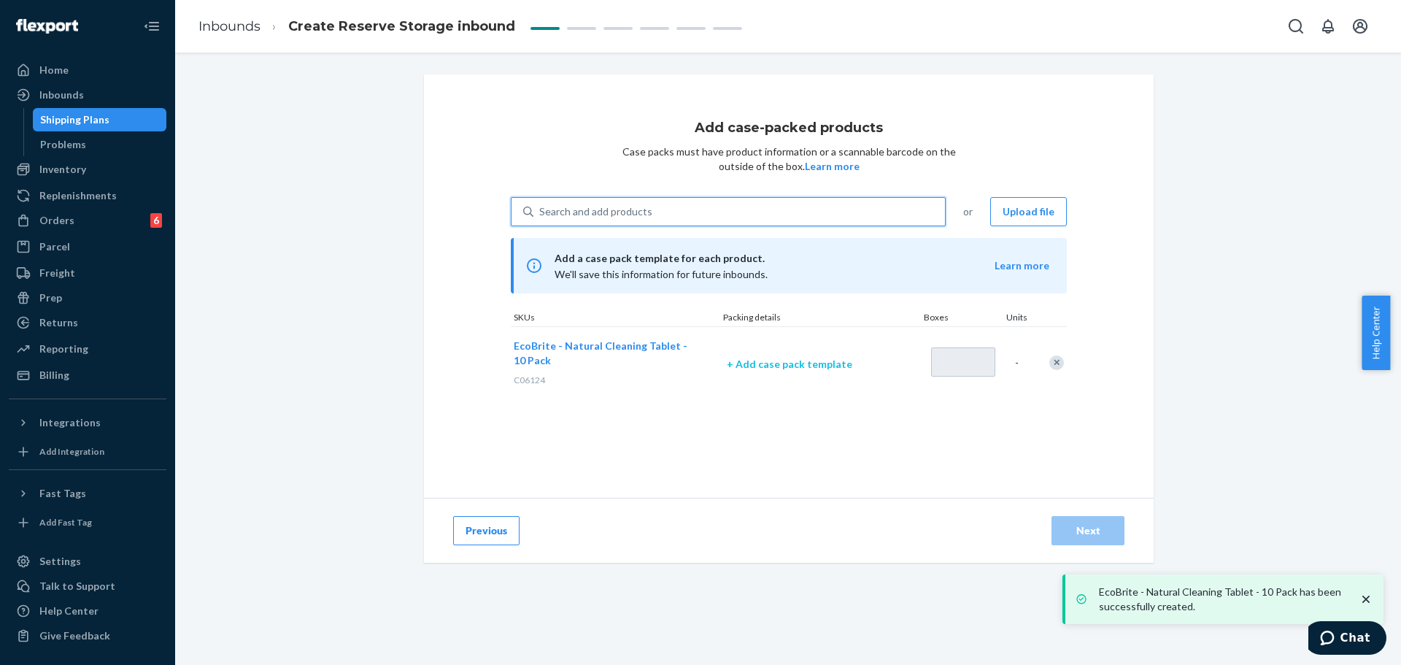
click at [786, 366] on p "+ Add case pack template" at bounding box center [820, 364] width 187 height 15
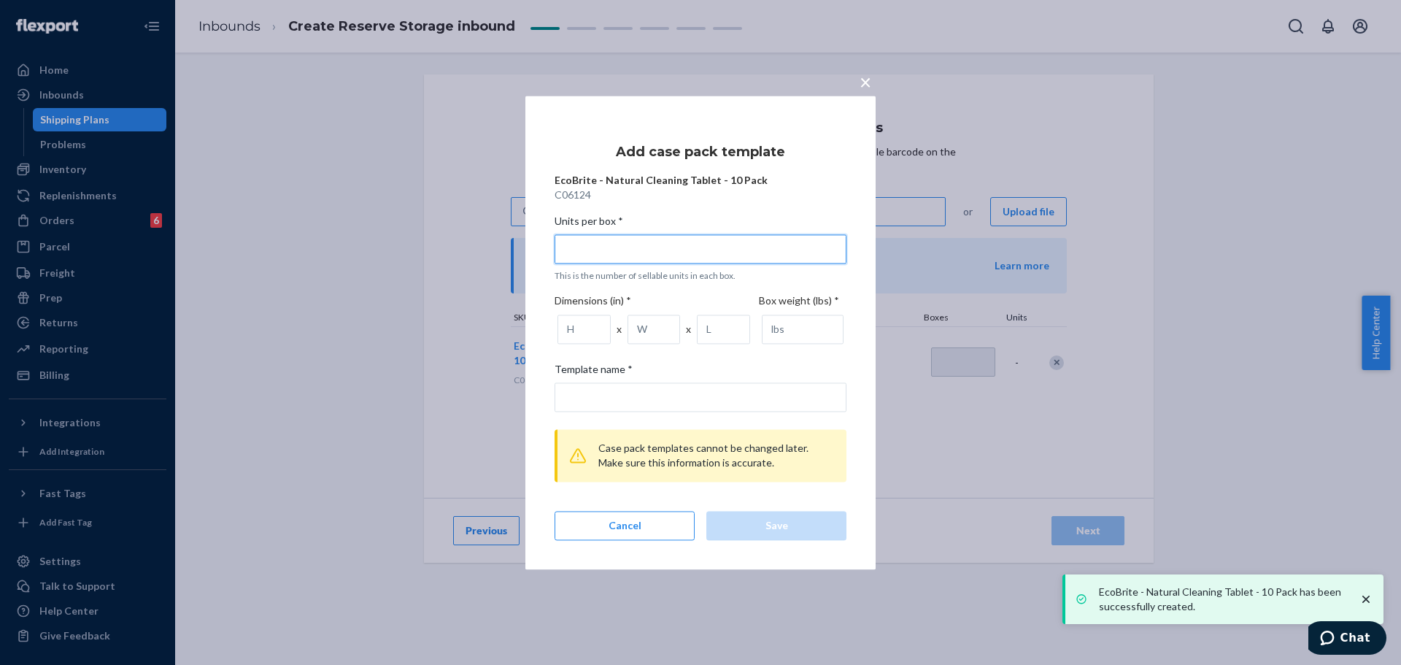
click at [619, 255] on input "Units per box * This is the number of sellable units in each box." at bounding box center [700, 248] width 292 height 29
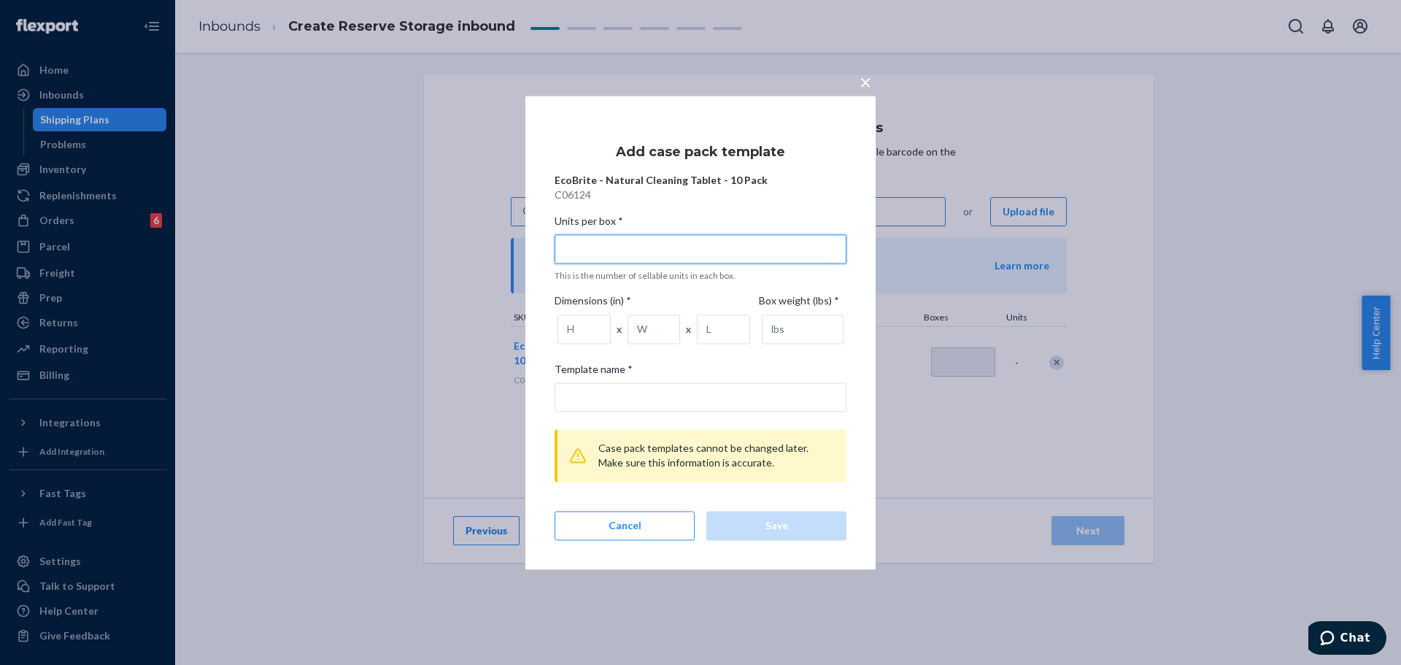
type input "4"
type input "4 units per box"
type input "42"
type input "42 units per box"
type input "42"
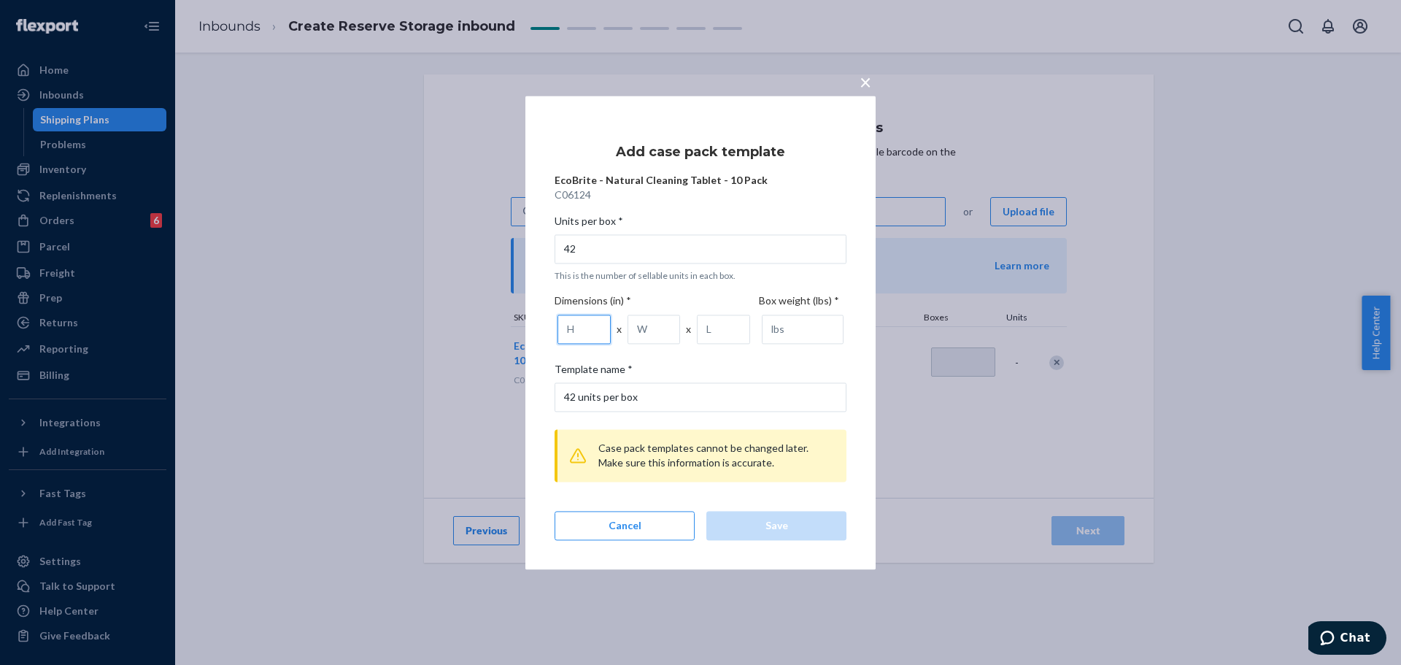
click at [583, 334] on input "number" at bounding box center [583, 328] width 53 height 29
type input "9.13"
type input "10.75"
type input "17.50"
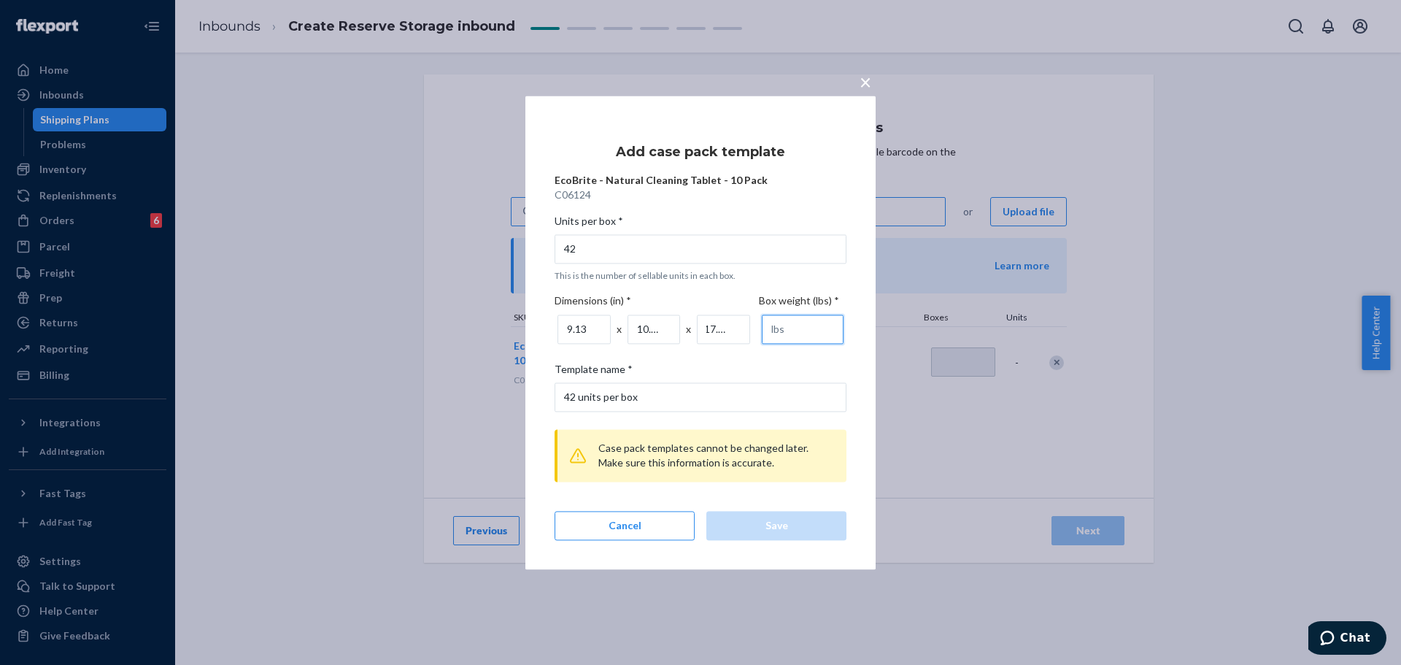
click at [794, 335] on input "number" at bounding box center [803, 328] width 82 height 29
type input "6.33"
click at [764, 528] on div "Save" at bounding box center [776, 525] width 115 height 15
type input "1"
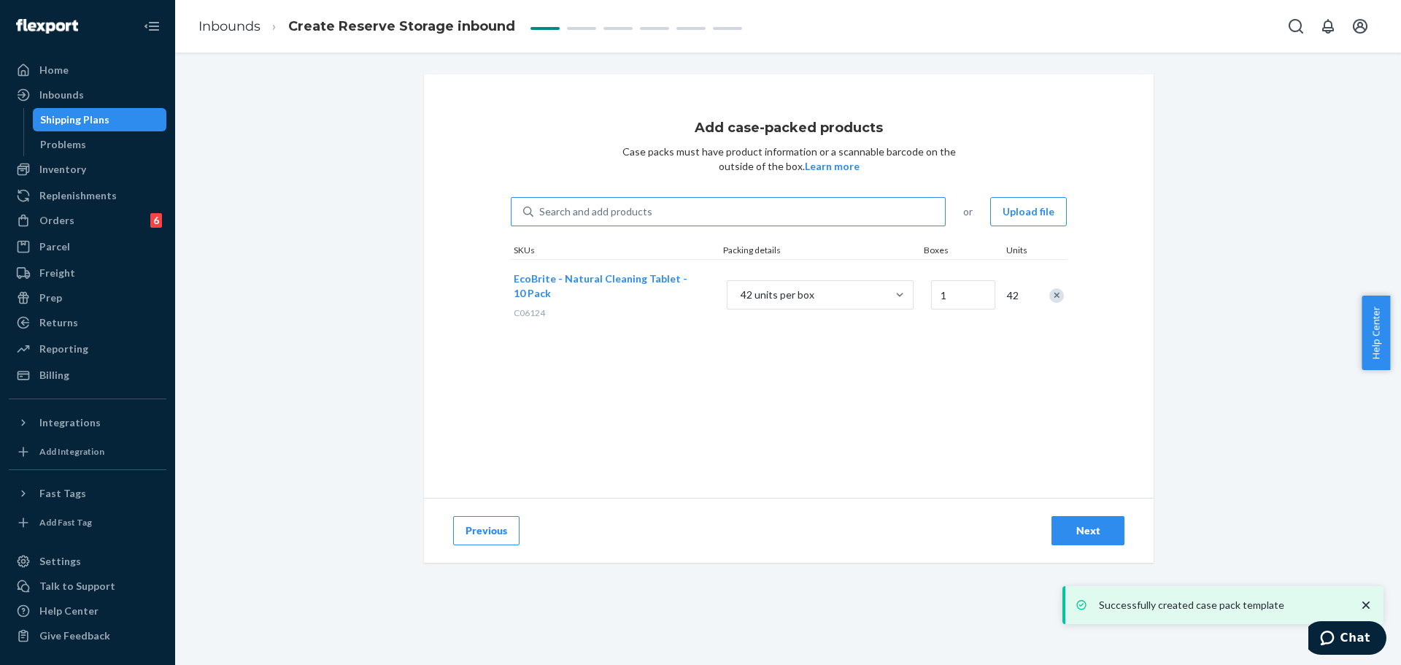
drag, startPoint x: 1085, startPoint y: 532, endPoint x: 1037, endPoint y: 514, distance: 51.9
click at [1085, 532] on div "Next" at bounding box center [1088, 530] width 48 height 15
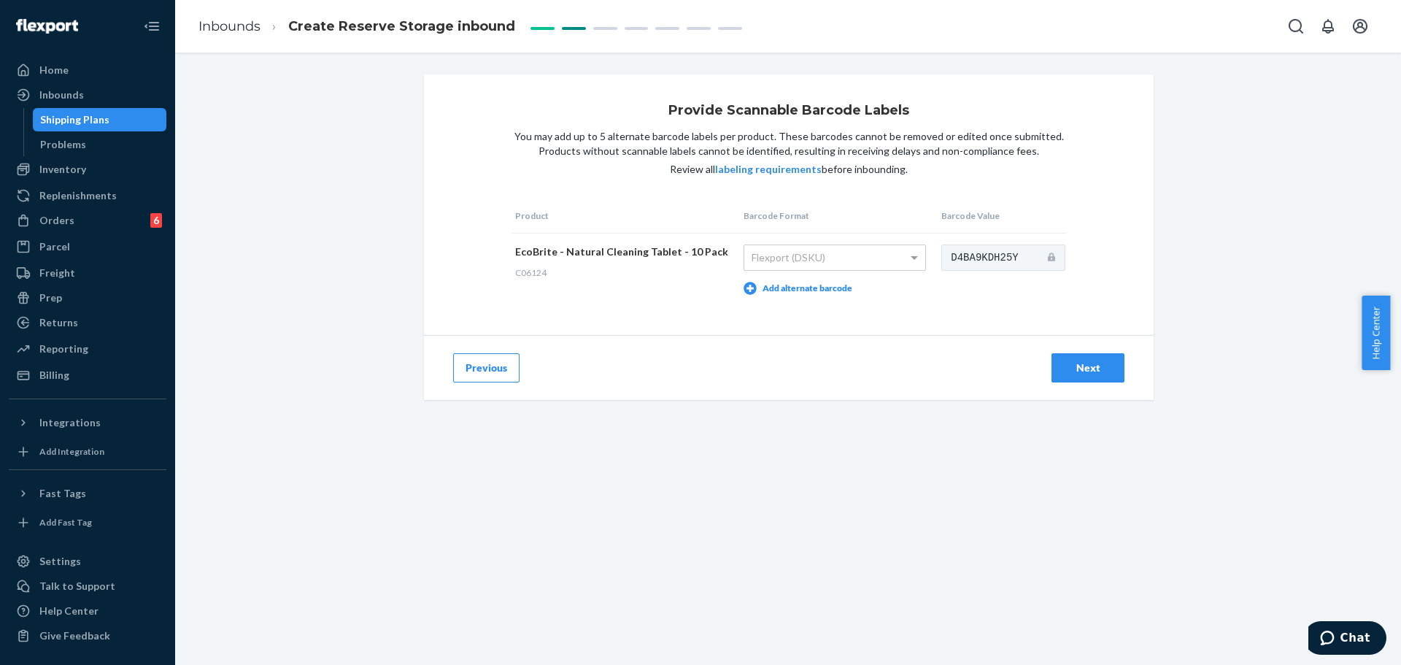
click at [1105, 368] on div "Next" at bounding box center [1088, 367] width 48 height 15
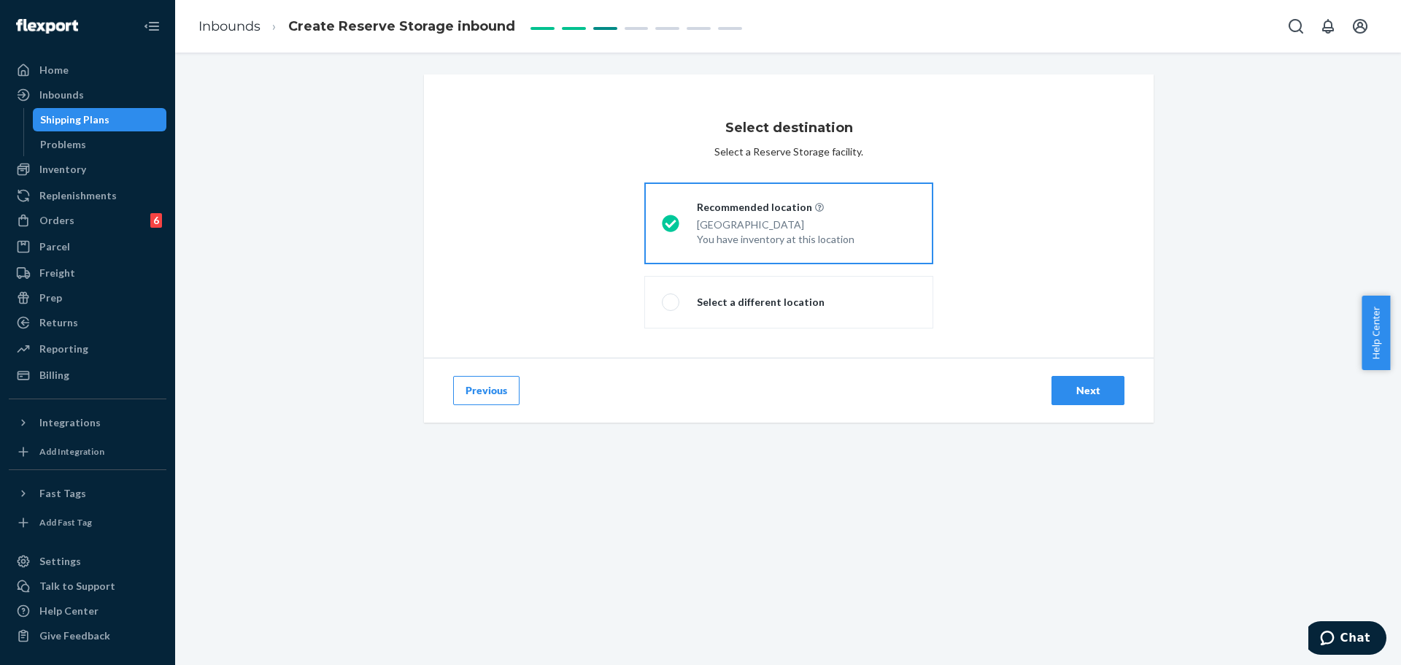
click at [1088, 389] on div "Next" at bounding box center [1088, 390] width 48 height 15
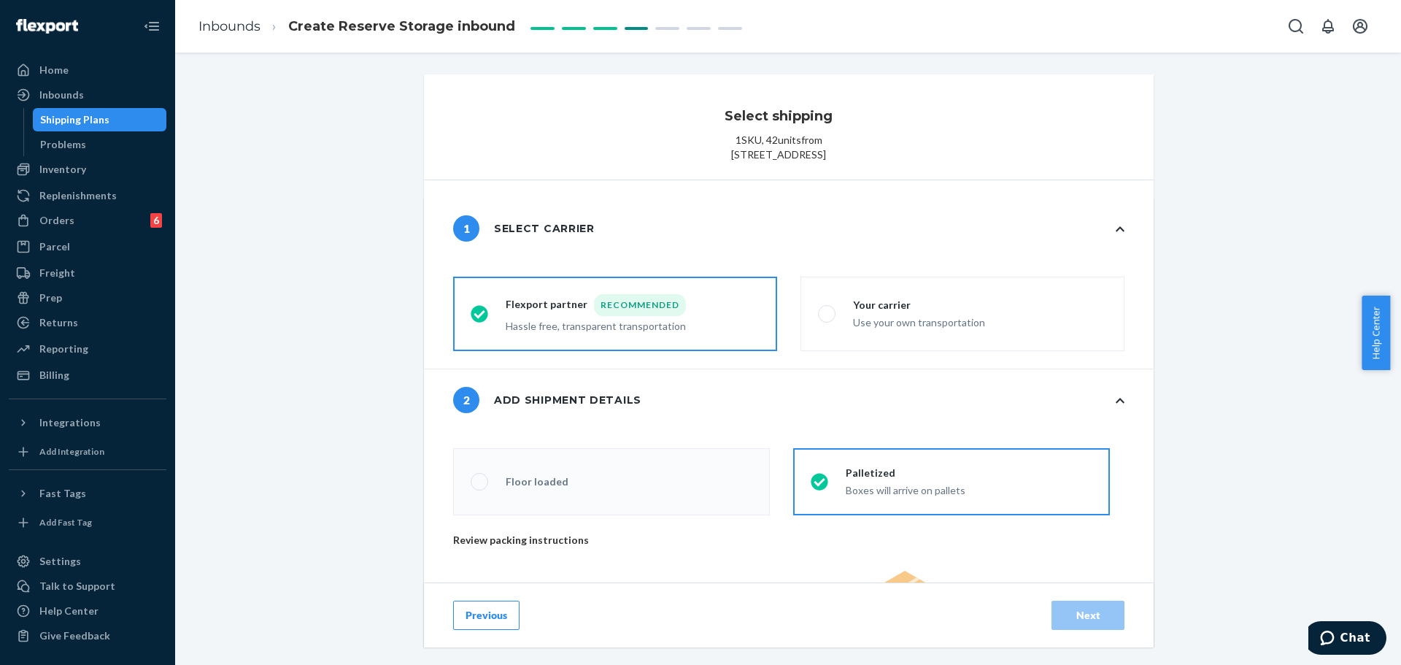
radio input "false"
type input "1"
radio input "false"
click at [966, 312] on div "Your carrier" at bounding box center [919, 305] width 132 height 15
click at [827, 319] on input "Your carrier Use your own transportation" at bounding box center [822, 313] width 9 height 9
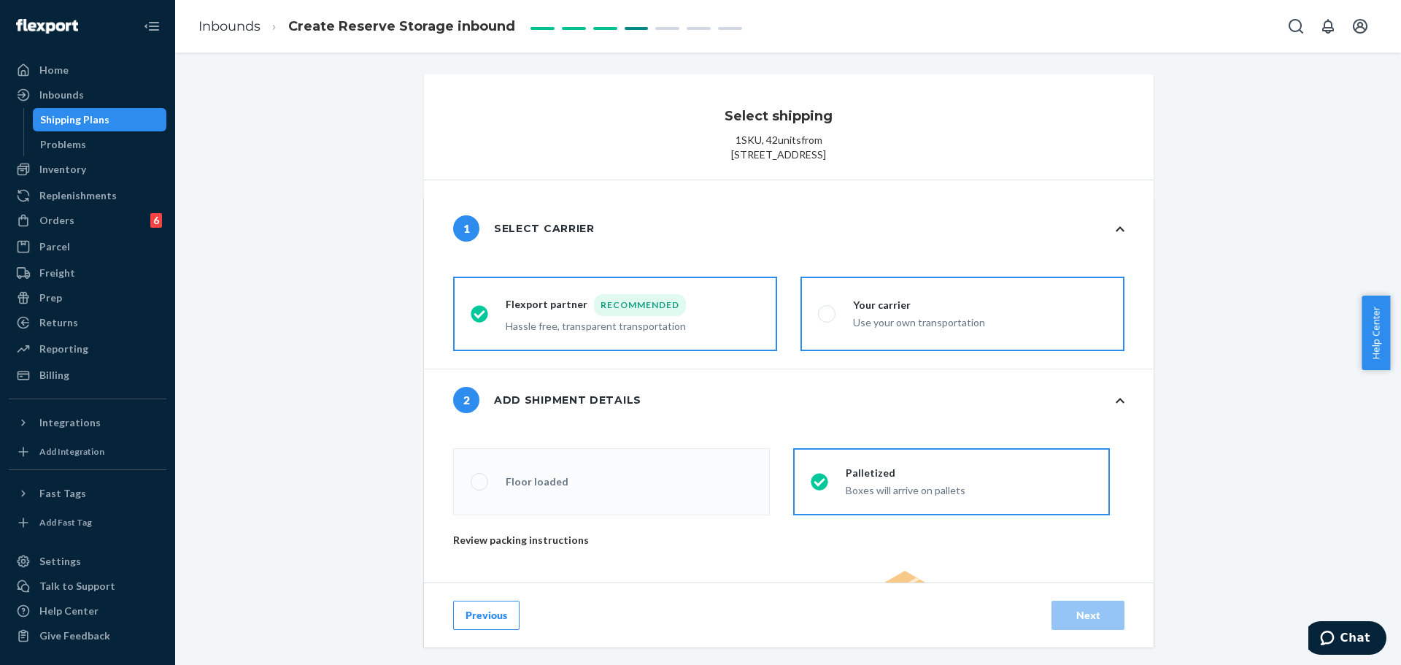
radio input "true"
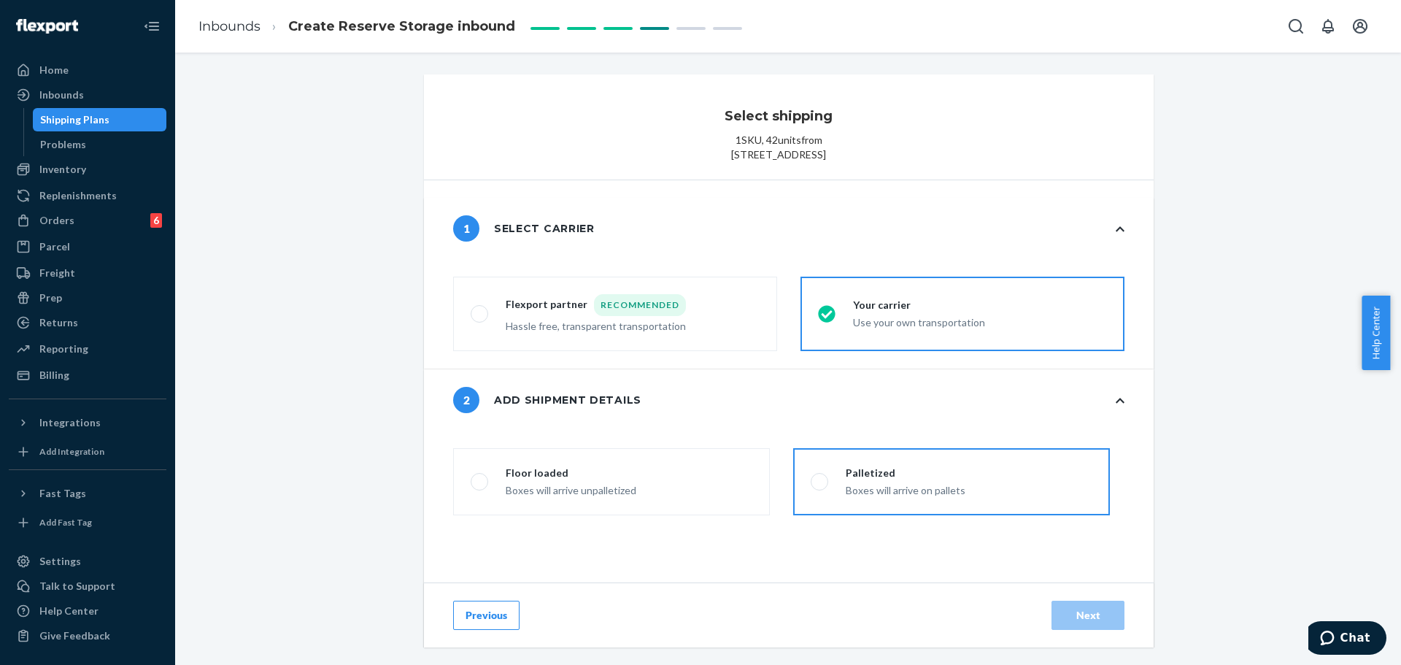
click at [913, 480] on div "Palletized" at bounding box center [905, 472] width 120 height 15
click at [820, 487] on input "Palletized Boxes will arrive on pallets" at bounding box center [814, 481] width 9 height 9
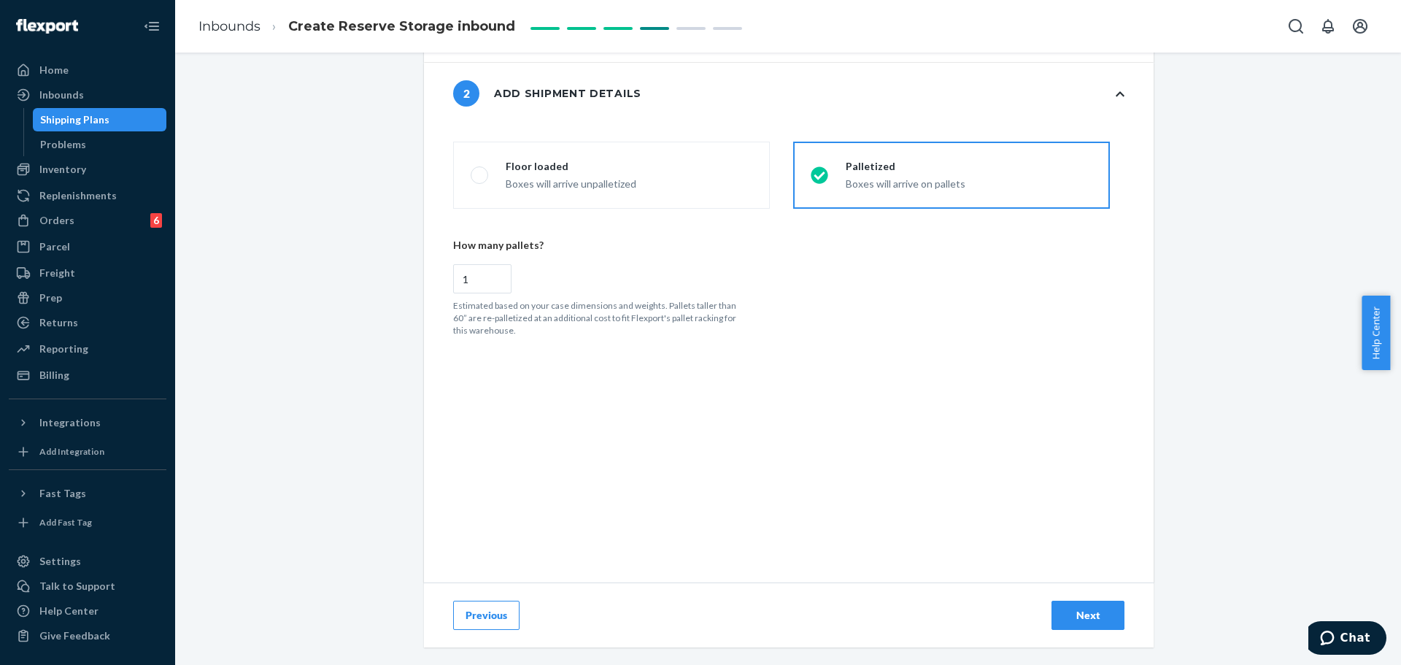
scroll to position [321, 0]
click at [479, 278] on input "1" at bounding box center [482, 278] width 58 height 29
radio input "true"
radio input "false"
type input "2"
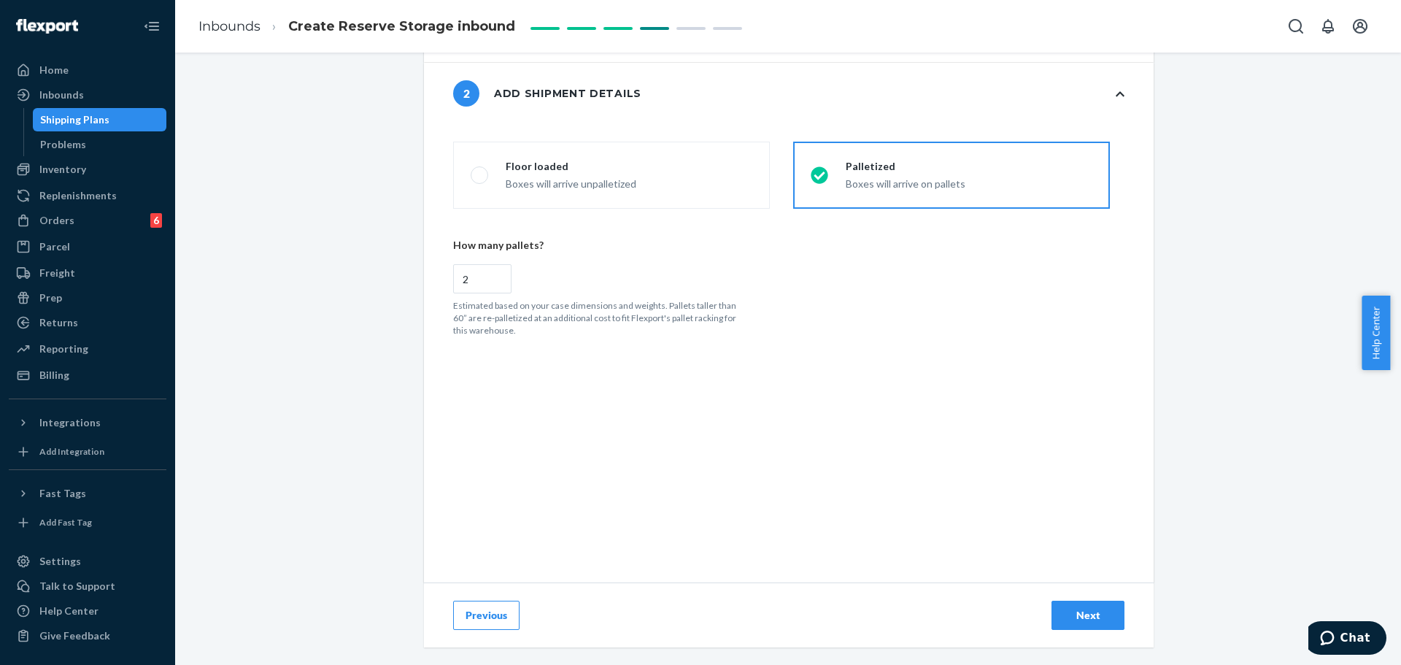
drag, startPoint x: 1083, startPoint y: 621, endPoint x: 1021, endPoint y: 565, distance: 83.2
click at [1084, 621] on div "Next" at bounding box center [1088, 615] width 48 height 15
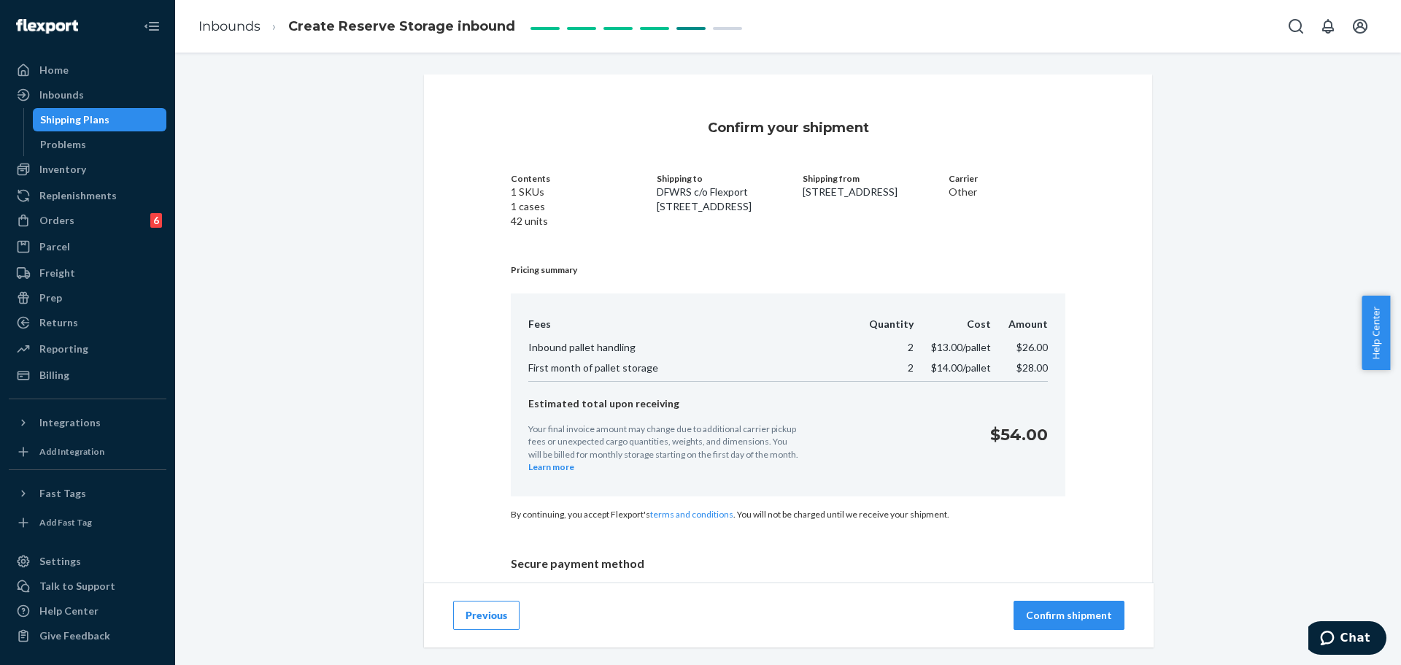
click at [1059, 623] on button "Confirm shipment" at bounding box center [1068, 614] width 111 height 29
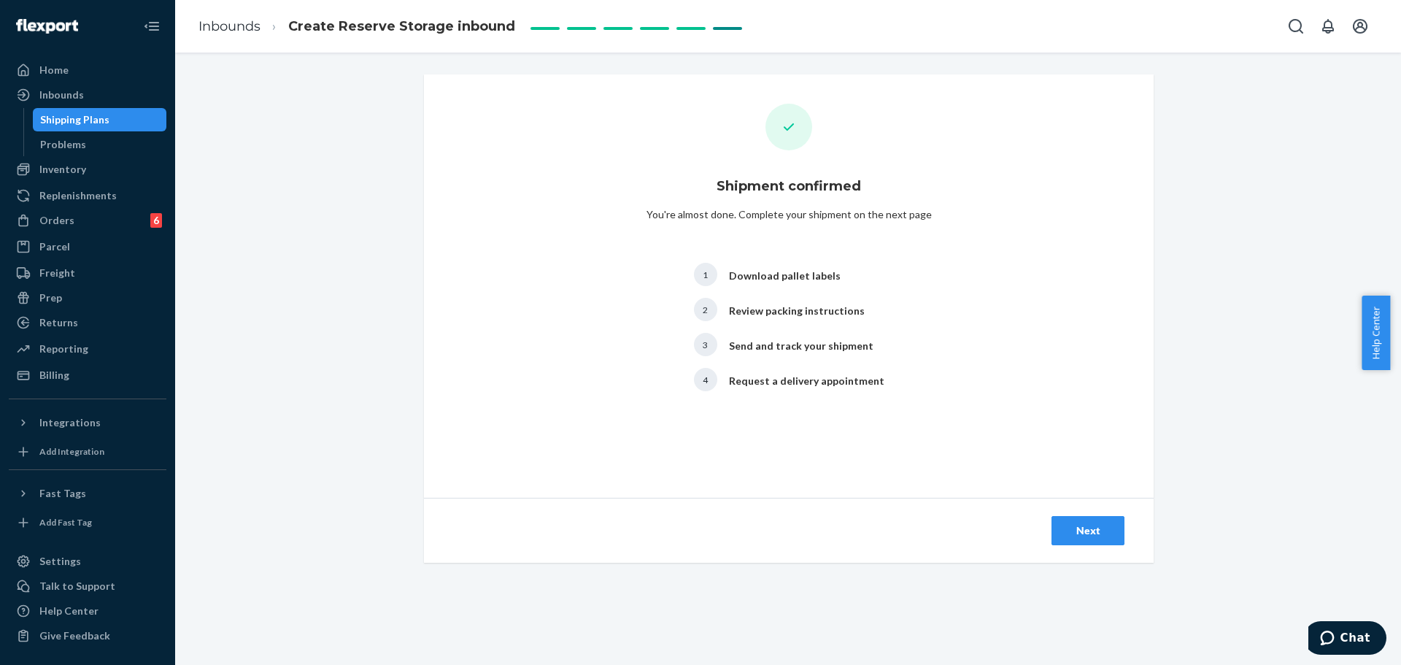
click at [1077, 530] on div "Next" at bounding box center [1088, 530] width 48 height 15
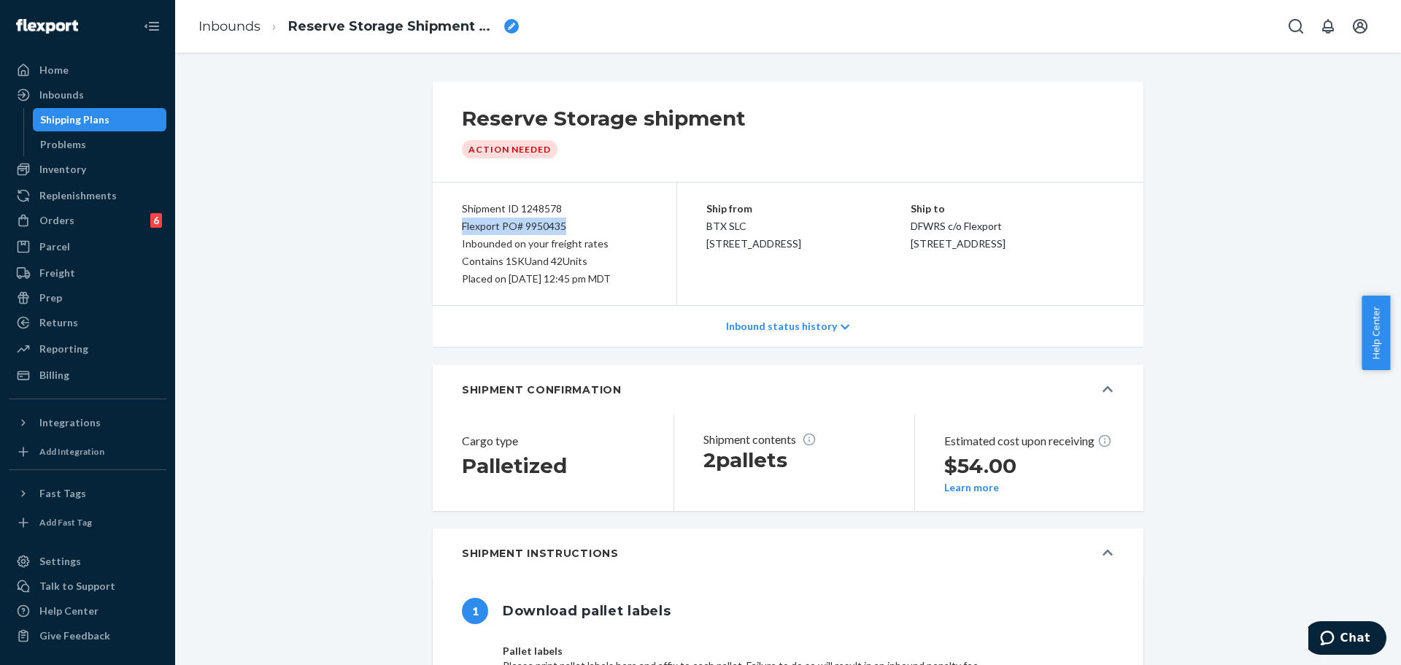
drag, startPoint x: 569, startPoint y: 224, endPoint x: 395, endPoint y: 221, distance: 174.4
copy div "Flexport PO# 9950435"
